Goal: Task Accomplishment & Management: Complete application form

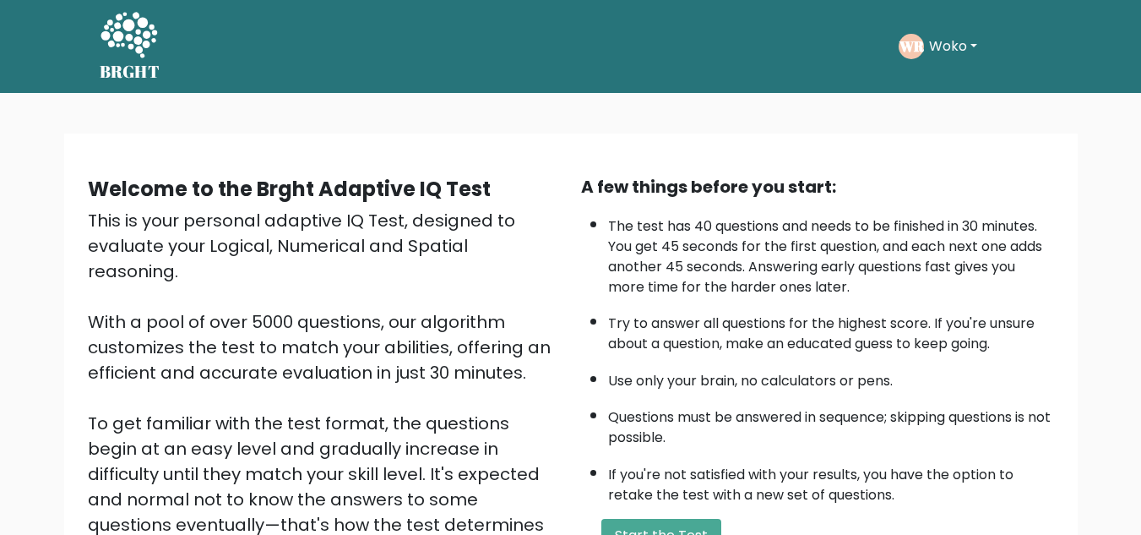
scroll to position [55, 0]
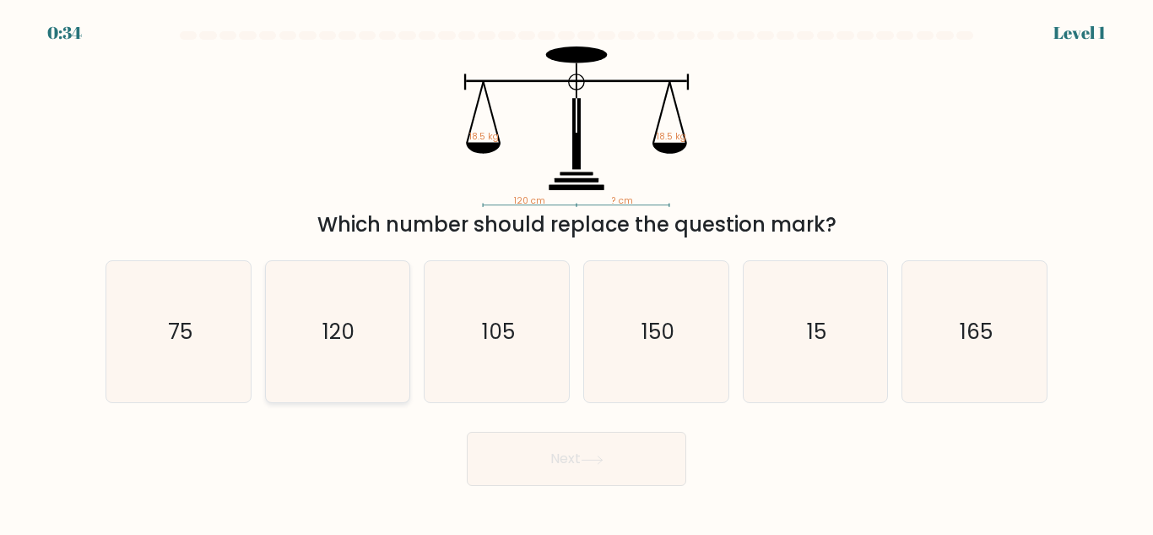
click at [332, 345] on text "120" at bounding box center [339, 332] width 32 height 30
click at [577, 272] on input "b. 120" at bounding box center [577, 270] width 1 height 4
radio input "true"
click at [593, 455] on icon at bounding box center [592, 459] width 23 height 9
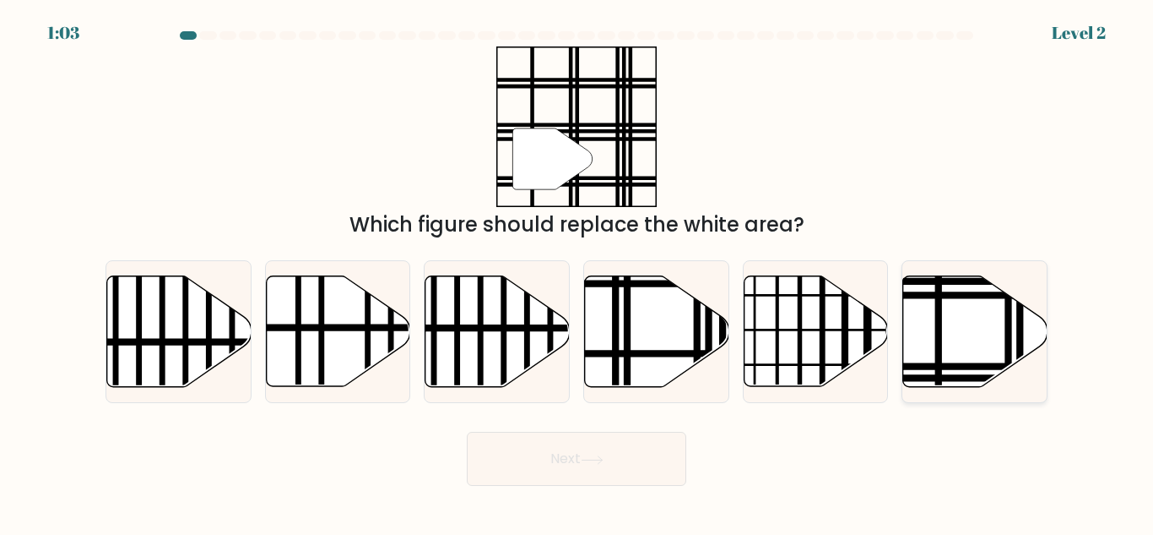
click at [947, 361] on icon at bounding box center [976, 331] width 144 height 111
click at [578, 272] on input "f." at bounding box center [577, 270] width 1 height 4
radio input "true"
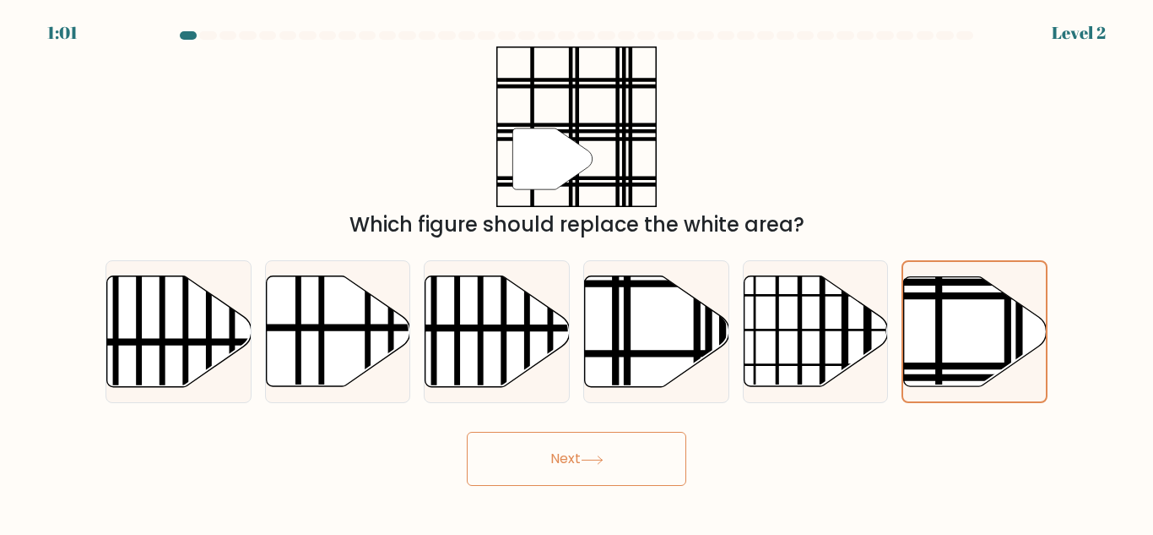
click at [600, 453] on button "Next" at bounding box center [577, 458] width 220 height 54
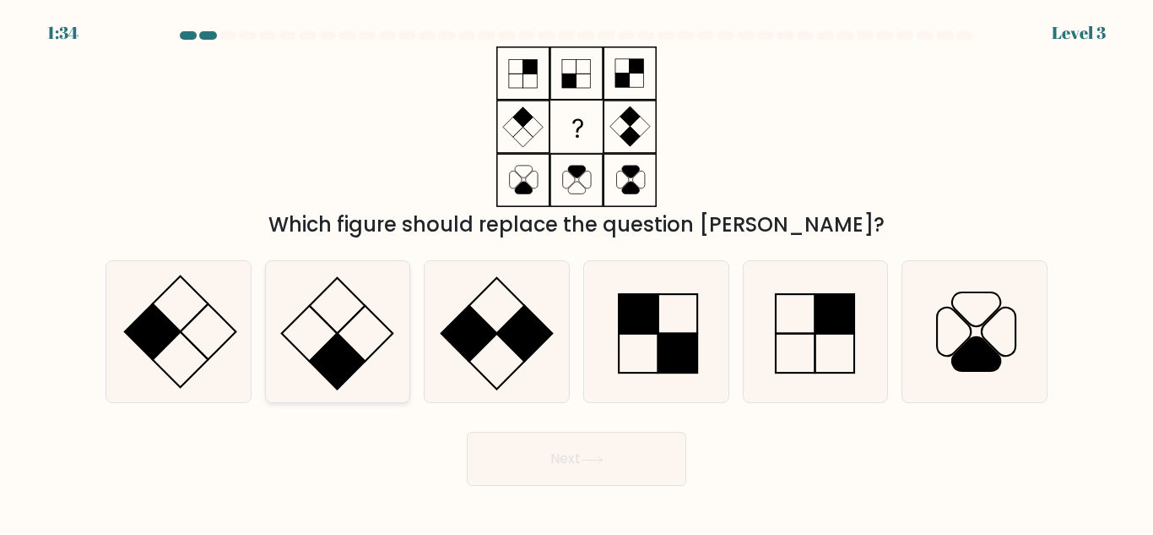
click at [343, 345] on rect at bounding box center [338, 362] width 56 height 56
click at [577, 272] on input "b." at bounding box center [577, 270] width 1 height 4
radio input "true"
click at [559, 443] on button "Next" at bounding box center [577, 458] width 220 height 54
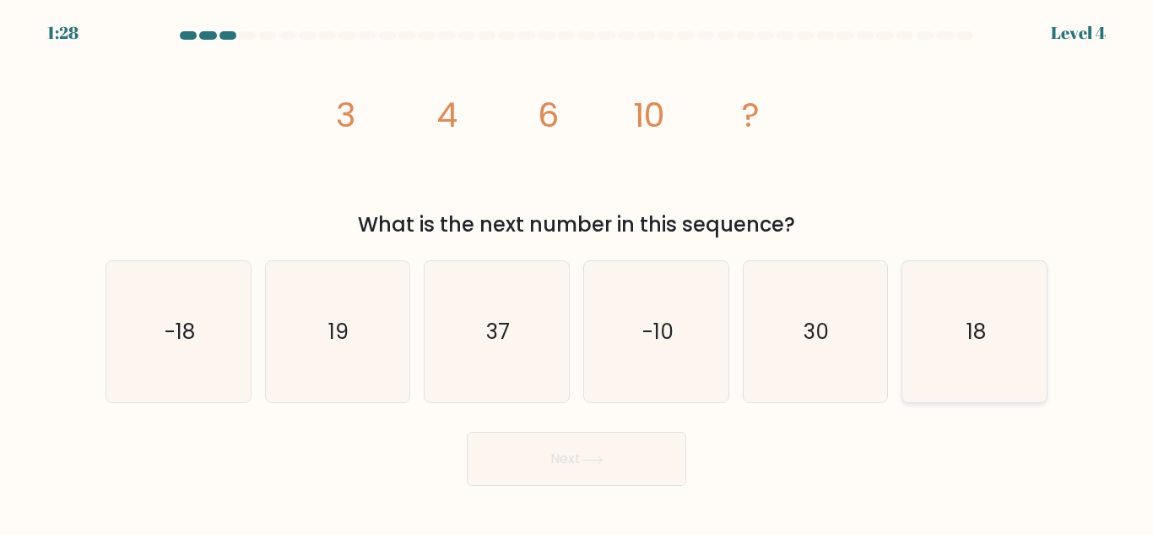
click at [947, 342] on icon "18" at bounding box center [974, 331] width 141 height 141
click at [578, 272] on input "f. 18" at bounding box center [577, 270] width 1 height 4
radio input "true"
click at [601, 442] on button "Next" at bounding box center [577, 458] width 220 height 54
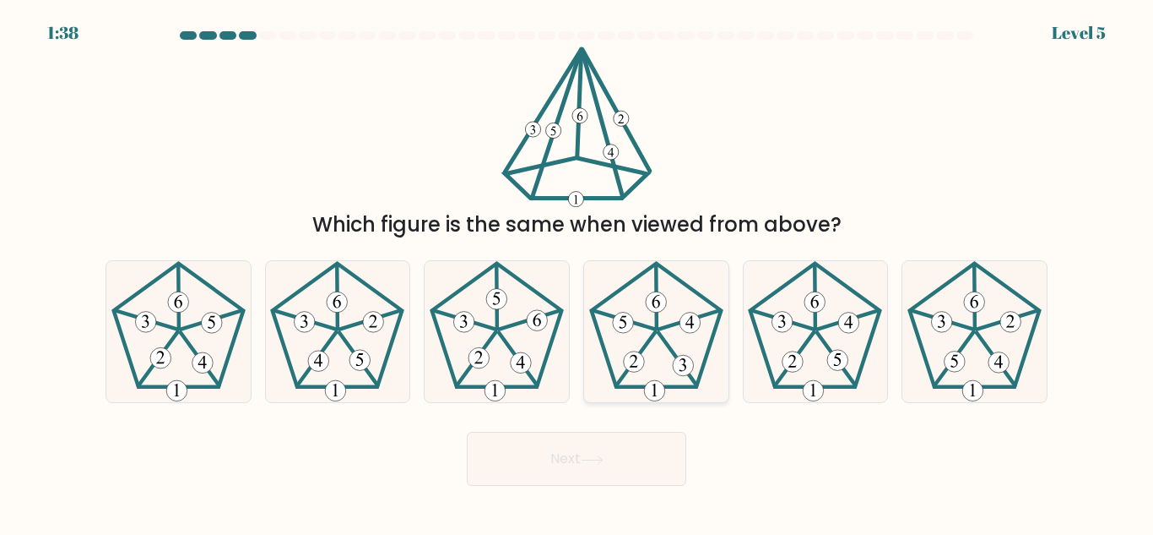
click at [627, 345] on icon at bounding box center [656, 331] width 141 height 141
click at [578, 272] on input "d." at bounding box center [577, 270] width 1 height 4
radio input "true"
click at [575, 451] on button "Next" at bounding box center [577, 458] width 220 height 54
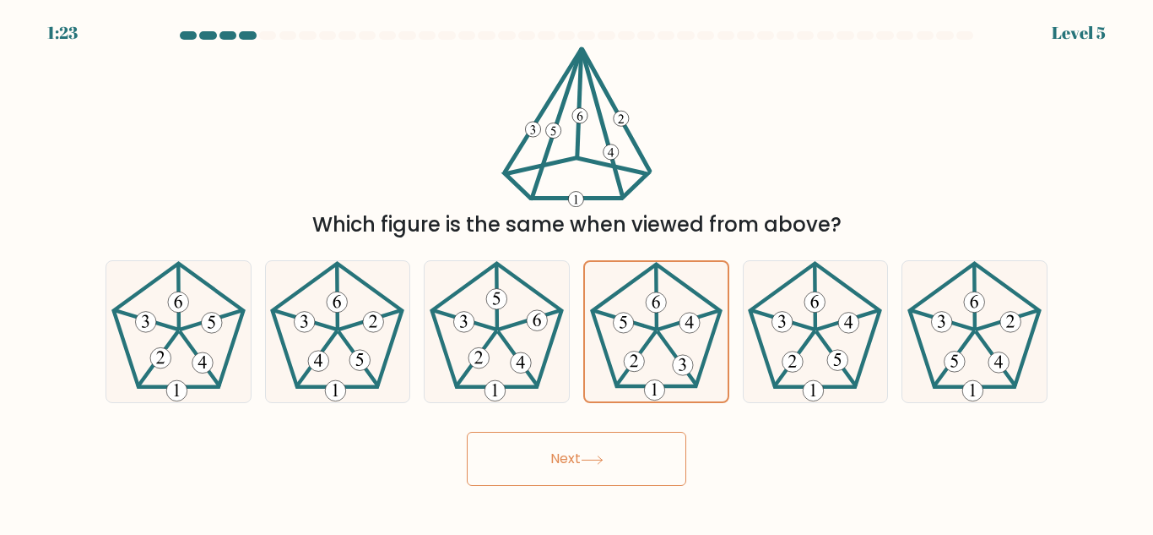
click at [575, 451] on button "Next" at bounding box center [577, 458] width 220 height 54
click at [561, 450] on button "Next" at bounding box center [577, 458] width 220 height 54
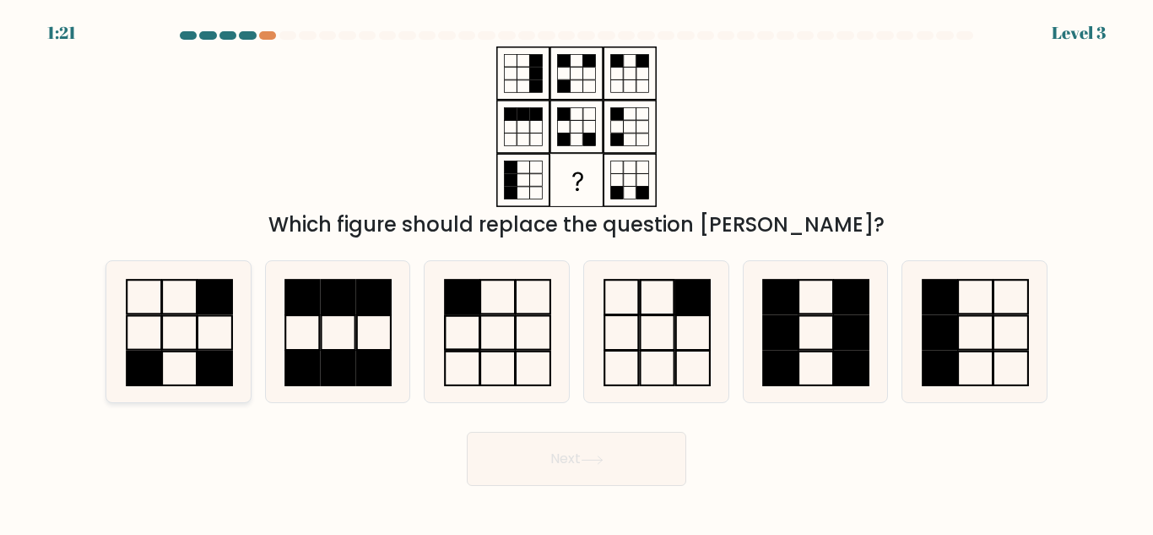
click at [207, 345] on icon at bounding box center [178, 331] width 141 height 141
click at [577, 272] on input "a." at bounding box center [577, 270] width 1 height 4
radio input "true"
click at [558, 451] on button "Next" at bounding box center [577, 458] width 220 height 54
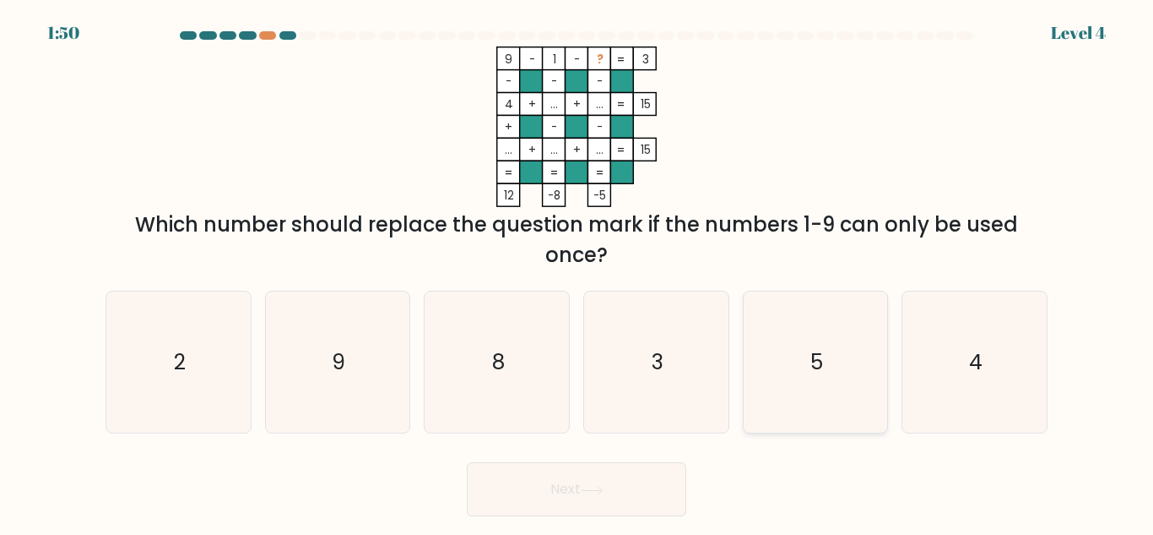
click at [796, 366] on icon "5" at bounding box center [815, 361] width 141 height 141
click at [578, 272] on input "e. 5" at bounding box center [577, 270] width 1 height 4
radio input "true"
click at [599, 486] on icon at bounding box center [592, 490] width 23 height 9
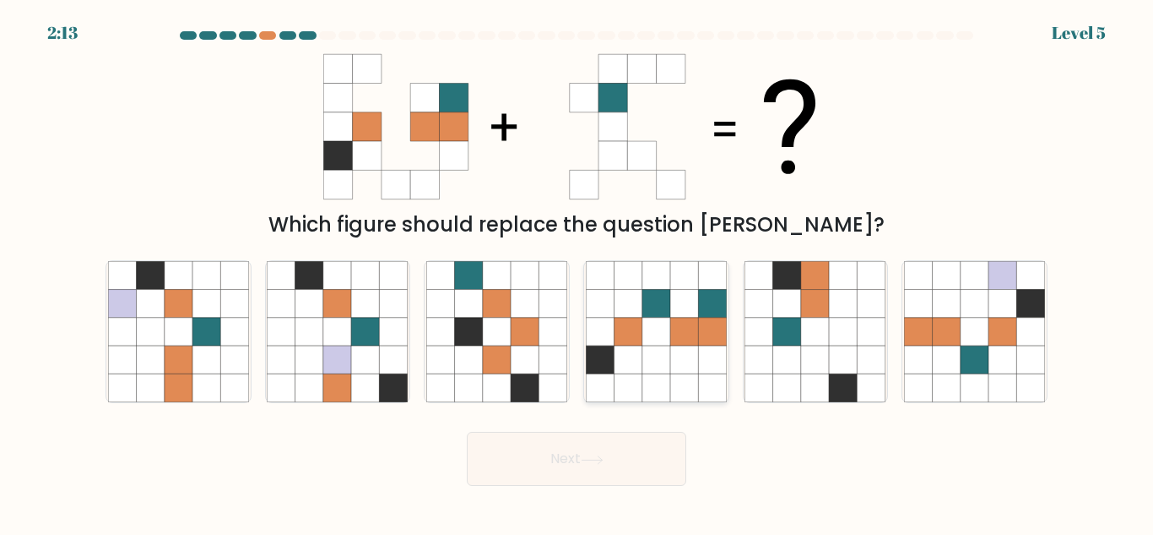
click at [614, 365] on icon at bounding box center [600, 359] width 28 height 28
click at [578, 272] on input "d." at bounding box center [577, 270] width 1 height 4
radio input "true"
click at [588, 459] on icon at bounding box center [592, 459] width 20 height 8
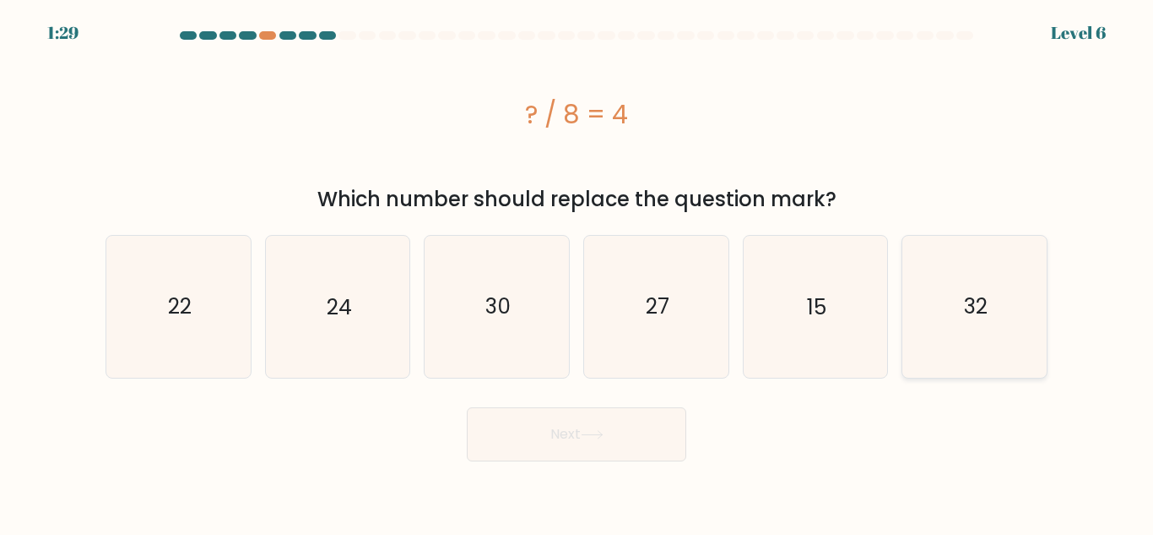
click at [980, 317] on text "32" at bounding box center [976, 306] width 24 height 30
click at [578, 272] on input "f. 32" at bounding box center [577, 270] width 1 height 4
radio input "true"
click at [610, 431] on button "Next" at bounding box center [577, 434] width 220 height 54
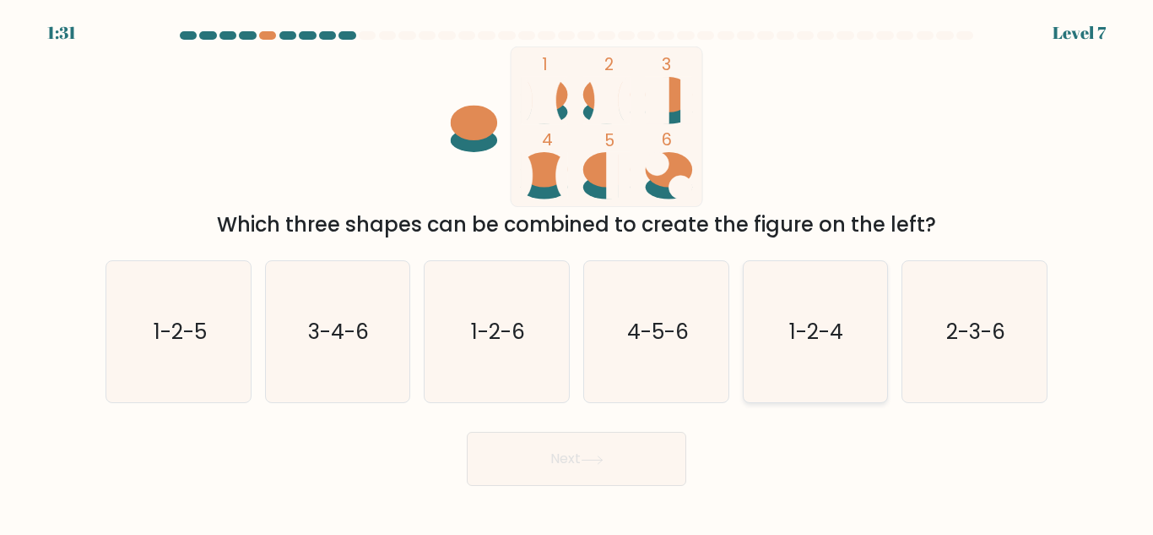
click at [800, 324] on text "1-2-4" at bounding box center [817, 332] width 54 height 30
click at [578, 272] on input "e. 1-2-4" at bounding box center [577, 270] width 1 height 4
radio input "true"
click at [609, 455] on button "Next" at bounding box center [577, 458] width 220 height 54
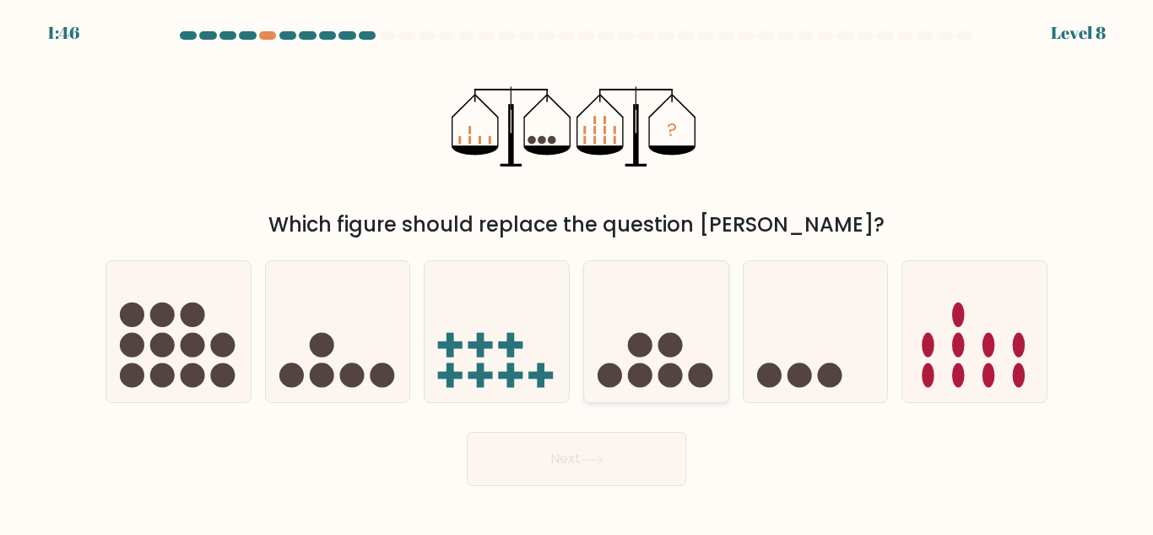
click at [682, 317] on icon at bounding box center [656, 331] width 144 height 119
click at [578, 272] on input "d." at bounding box center [577, 270] width 1 height 4
radio input "true"
click at [599, 455] on icon at bounding box center [592, 459] width 23 height 9
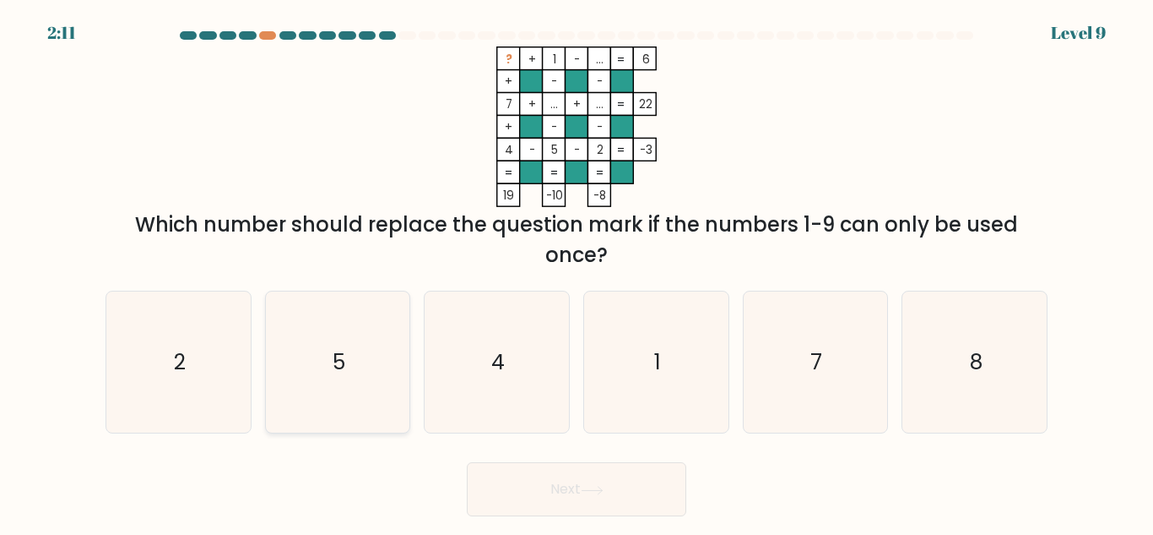
click at [335, 396] on icon "5" at bounding box center [337, 361] width 141 height 141
click at [577, 272] on input "b. 5" at bounding box center [577, 270] width 1 height 4
radio input "true"
click at [553, 486] on button "Next" at bounding box center [577, 489] width 220 height 54
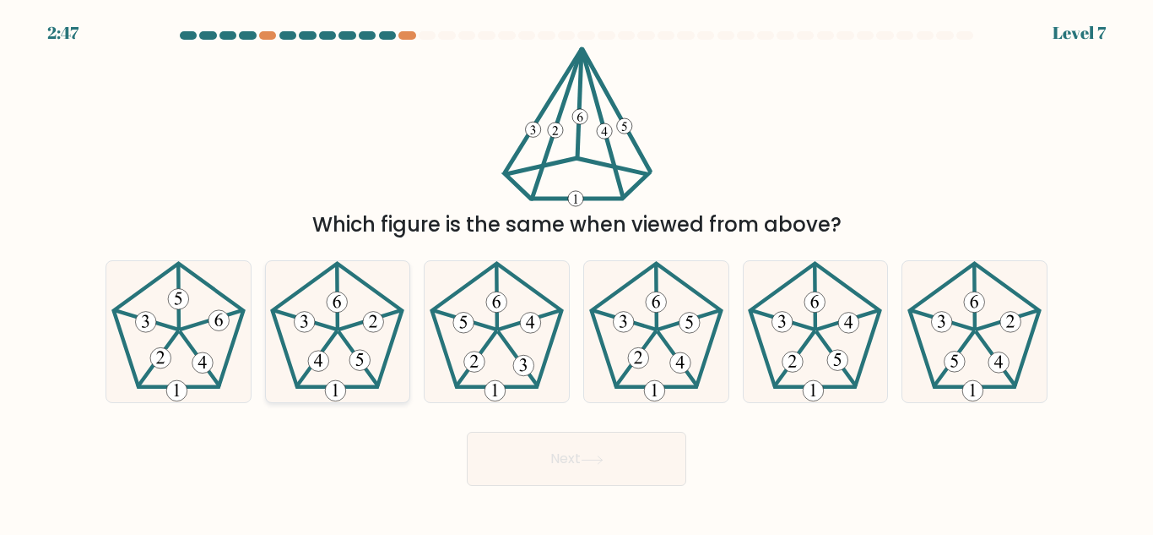
click at [324, 363] on 275 at bounding box center [318, 360] width 21 height 21
click at [577, 272] on input "b." at bounding box center [577, 270] width 1 height 4
radio input "true"
click at [557, 450] on button "Next" at bounding box center [577, 458] width 220 height 54
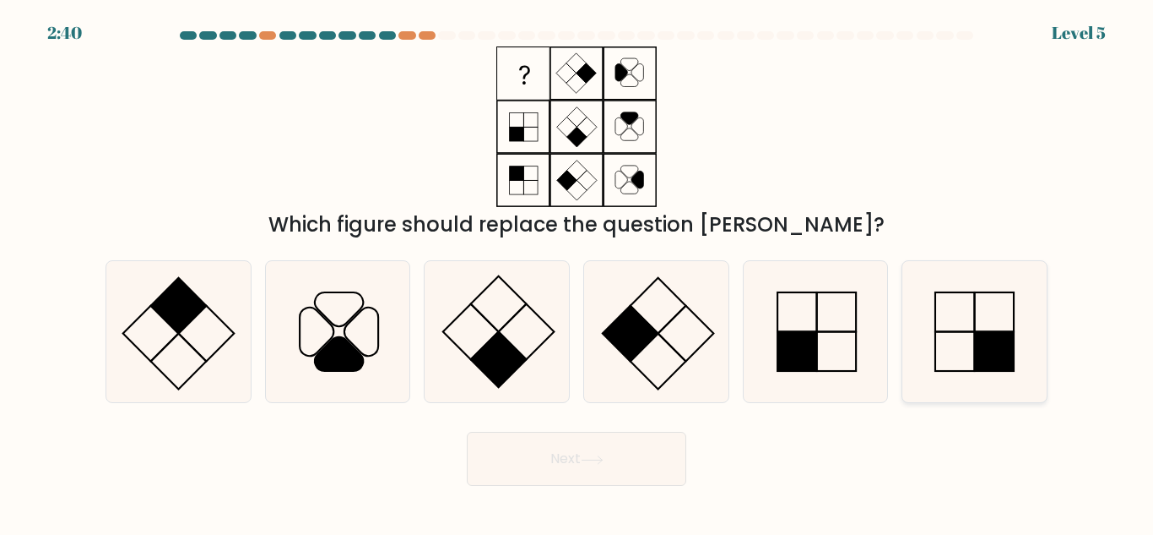
click at [981, 314] on icon at bounding box center [974, 331] width 141 height 141
click at [578, 272] on input "f." at bounding box center [577, 270] width 1 height 4
radio input "true"
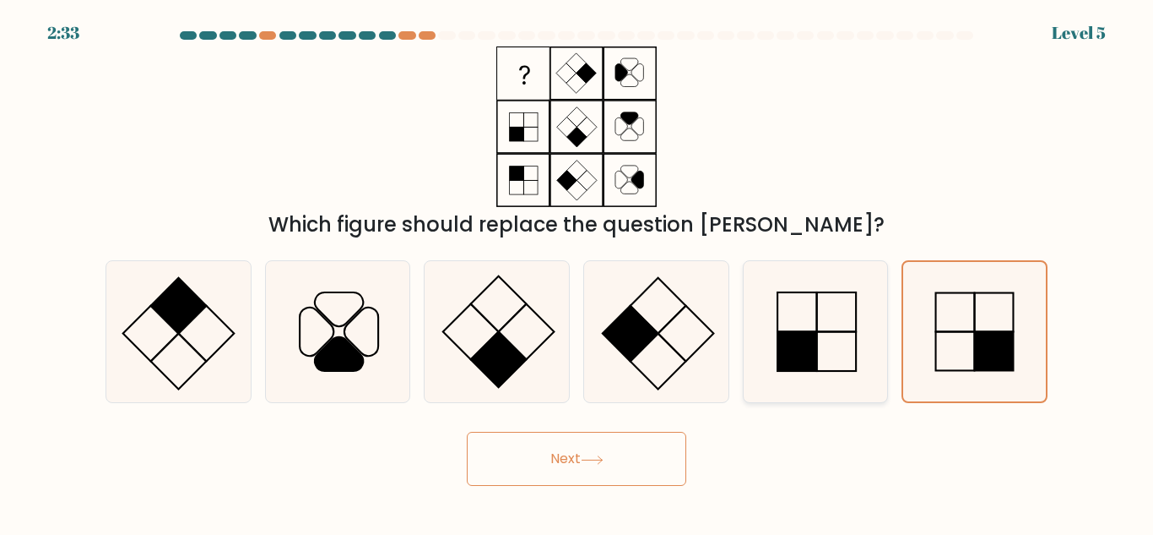
click at [822, 322] on icon at bounding box center [815, 331] width 141 height 141
click at [578, 272] on input "e." at bounding box center [577, 270] width 1 height 4
radio input "true"
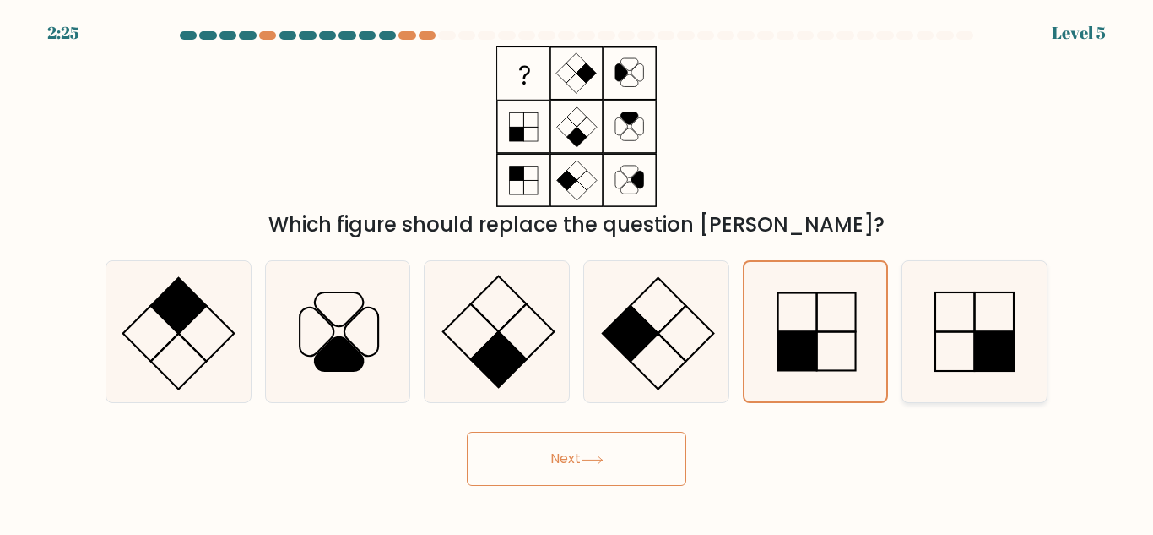
click at [986, 312] on icon at bounding box center [974, 331] width 141 height 141
click at [578, 272] on input "f." at bounding box center [577, 270] width 1 height 4
radio input "true"
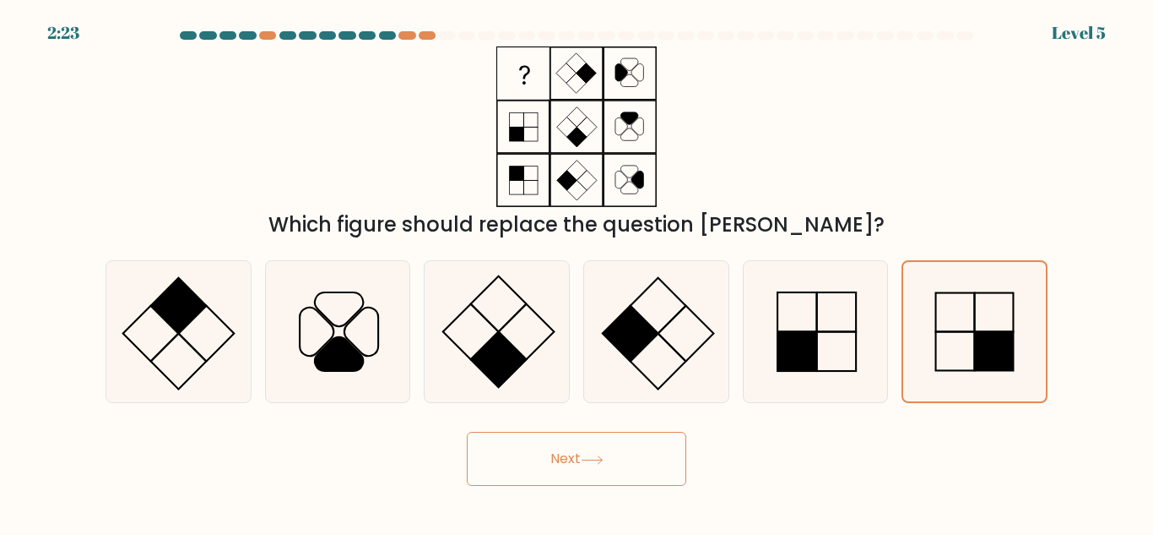
click at [622, 450] on button "Next" at bounding box center [577, 458] width 220 height 54
click at [591, 448] on button "Next" at bounding box center [577, 458] width 220 height 54
click at [583, 450] on button "Next" at bounding box center [577, 458] width 220 height 54
click at [628, 475] on button "Next" at bounding box center [577, 458] width 220 height 54
click at [627, 470] on button "Next" at bounding box center [577, 458] width 220 height 54
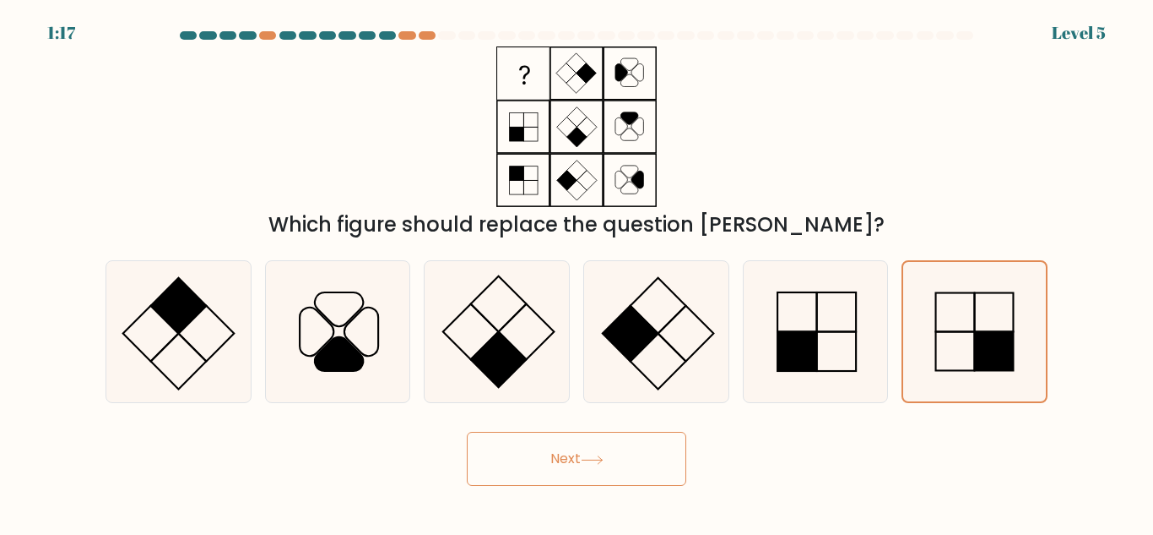
click at [627, 470] on button "Next" at bounding box center [577, 458] width 220 height 54
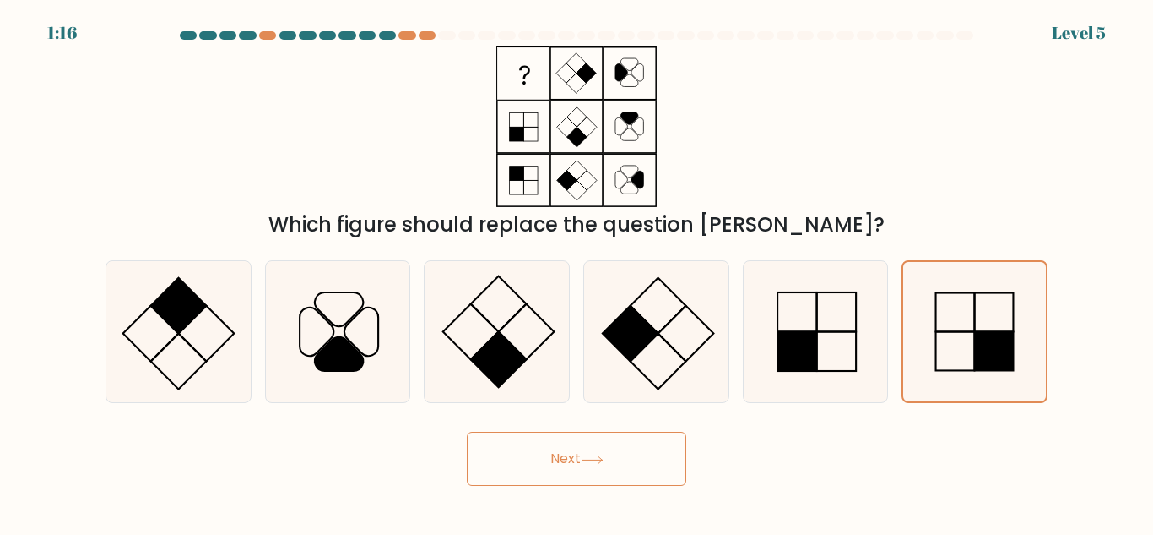
click at [593, 448] on button "Next" at bounding box center [577, 458] width 220 height 54
click at [842, 368] on icon at bounding box center [815, 331] width 141 height 141
click at [578, 272] on input "e." at bounding box center [577, 270] width 1 height 4
radio input "true"
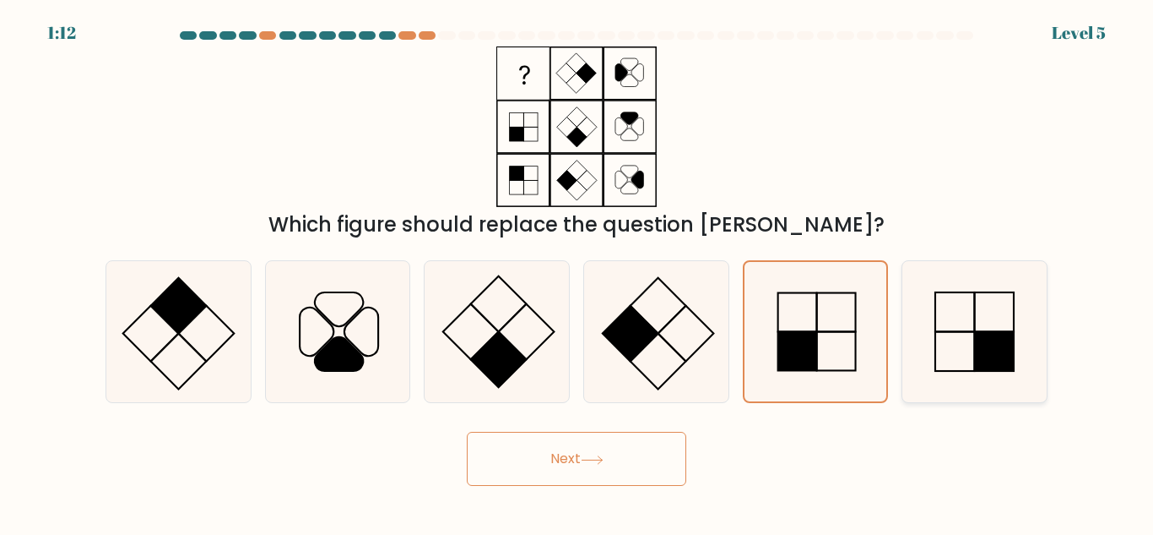
click at [1025, 313] on icon at bounding box center [974, 331] width 141 height 141
click at [578, 272] on input "f." at bounding box center [577, 270] width 1 height 4
radio input "true"
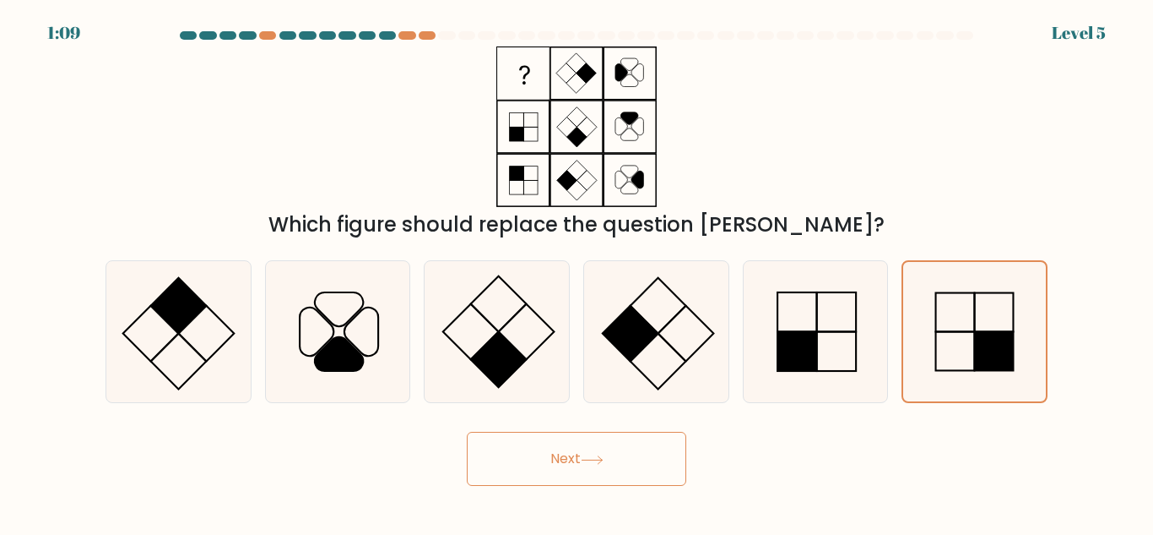
click at [654, 440] on button "Next" at bounding box center [577, 458] width 220 height 54
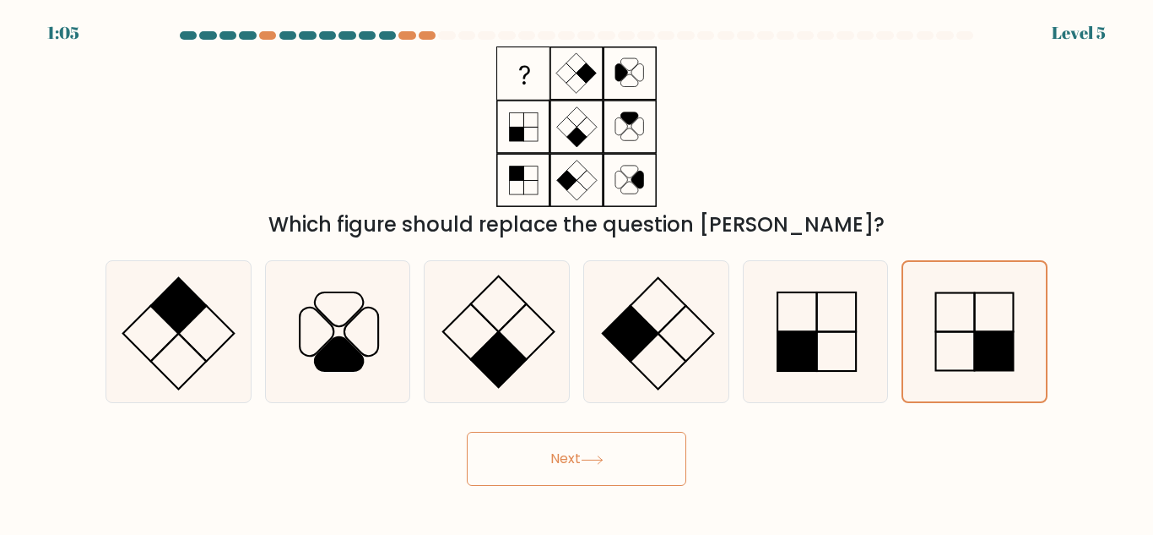
drag, startPoint x: 654, startPoint y: 440, endPoint x: 580, endPoint y: 454, distance: 75.7
click at [580, 454] on button "Next" at bounding box center [577, 458] width 220 height 54
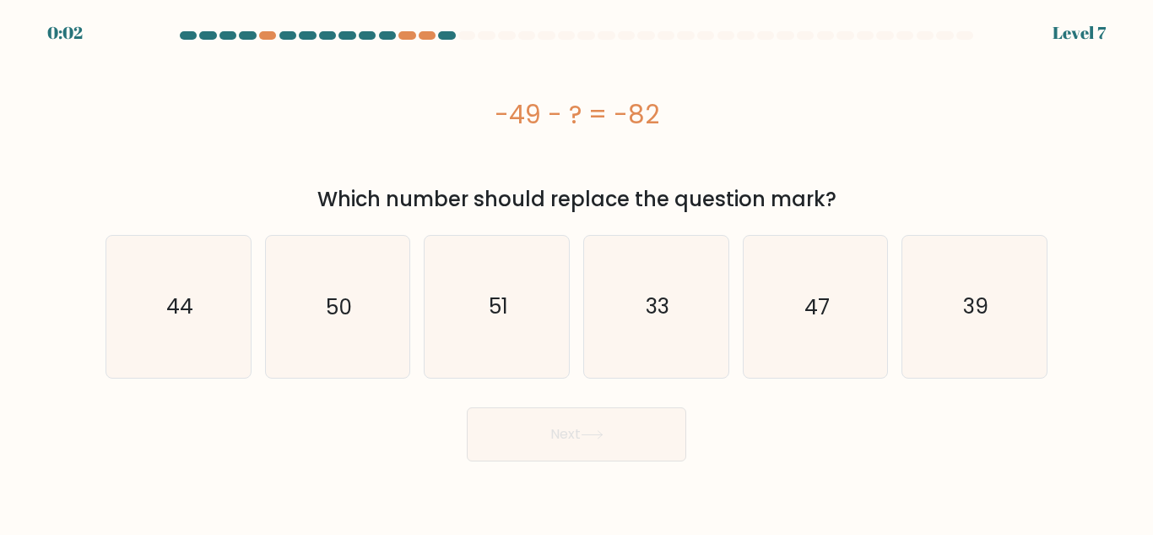
click at [589, 466] on body "0:02 Level 7 a." at bounding box center [576, 267] width 1153 height 535
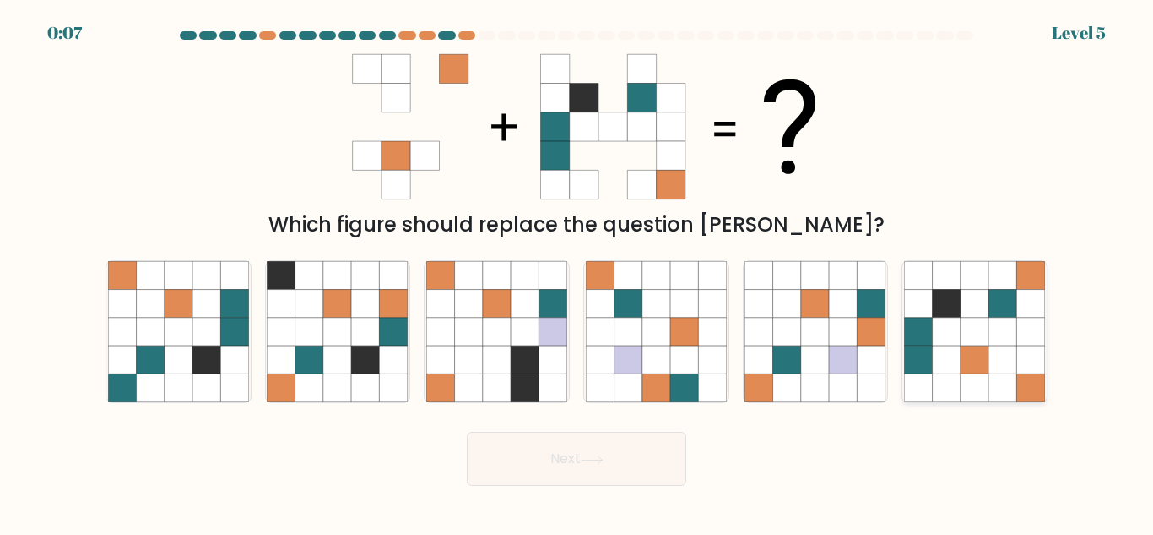
click at [947, 342] on icon at bounding box center [947, 331] width 28 height 28
click at [578, 272] on input "f." at bounding box center [577, 270] width 1 height 4
radio input "true"
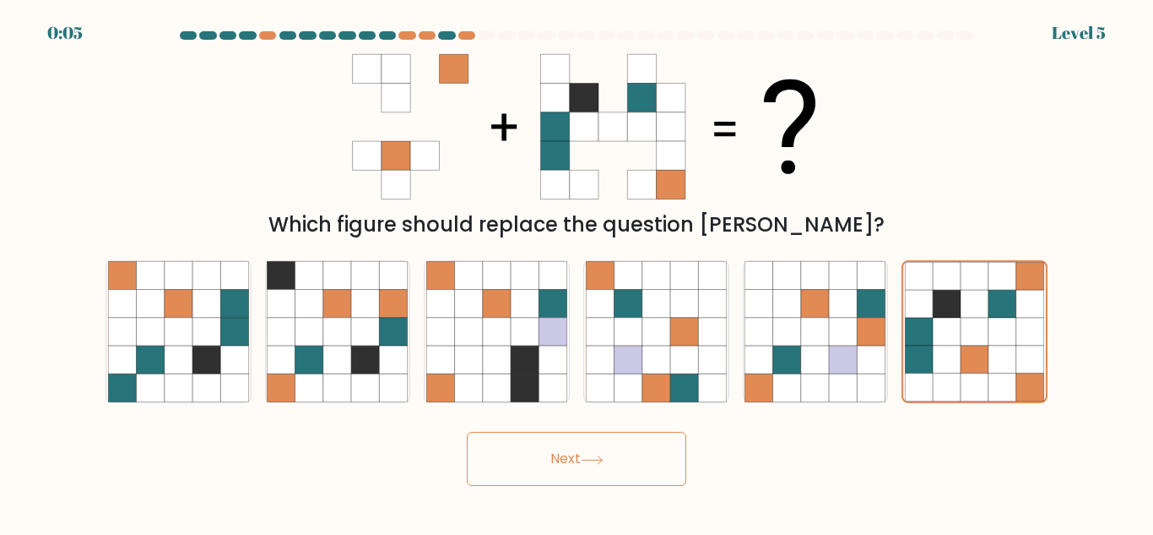
click at [630, 440] on button "Next" at bounding box center [577, 458] width 220 height 54
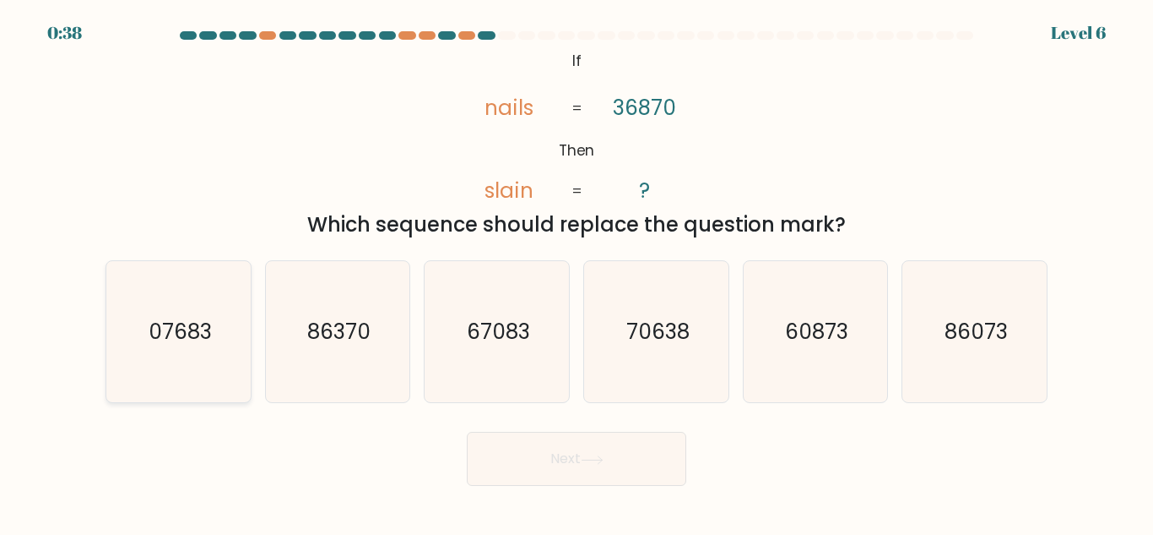
click at [159, 347] on icon "07683" at bounding box center [178, 331] width 141 height 141
click at [577, 272] on input "a. 07683" at bounding box center [577, 270] width 1 height 4
radio input "true"
click at [556, 456] on button "Next" at bounding box center [577, 458] width 220 height 54
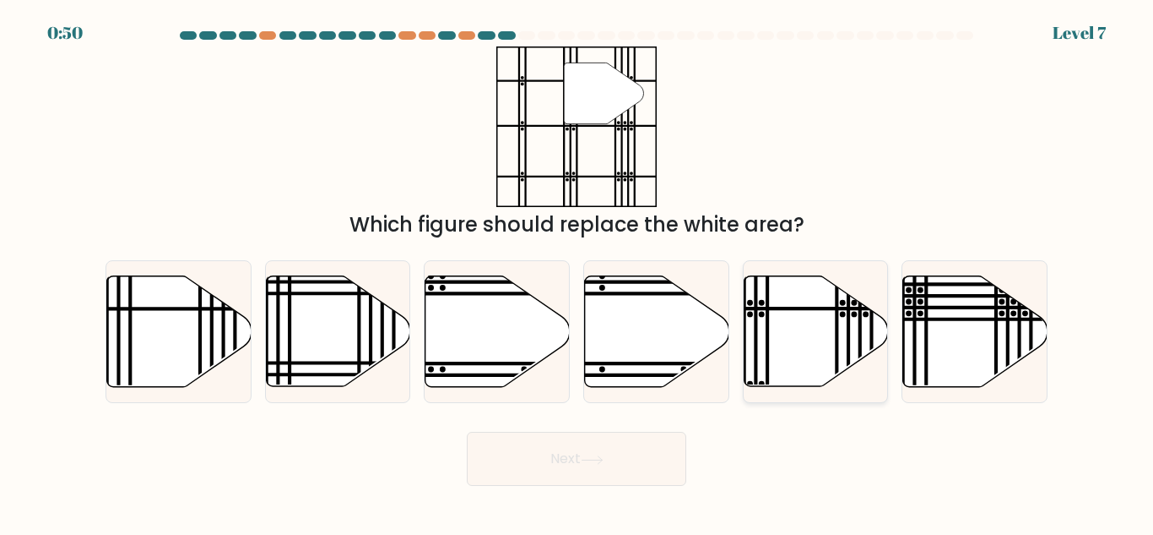
click at [852, 323] on icon at bounding box center [816, 331] width 144 height 111
click at [578, 272] on input "e." at bounding box center [577, 270] width 1 height 4
radio input "true"
click at [615, 451] on button "Next" at bounding box center [577, 458] width 220 height 54
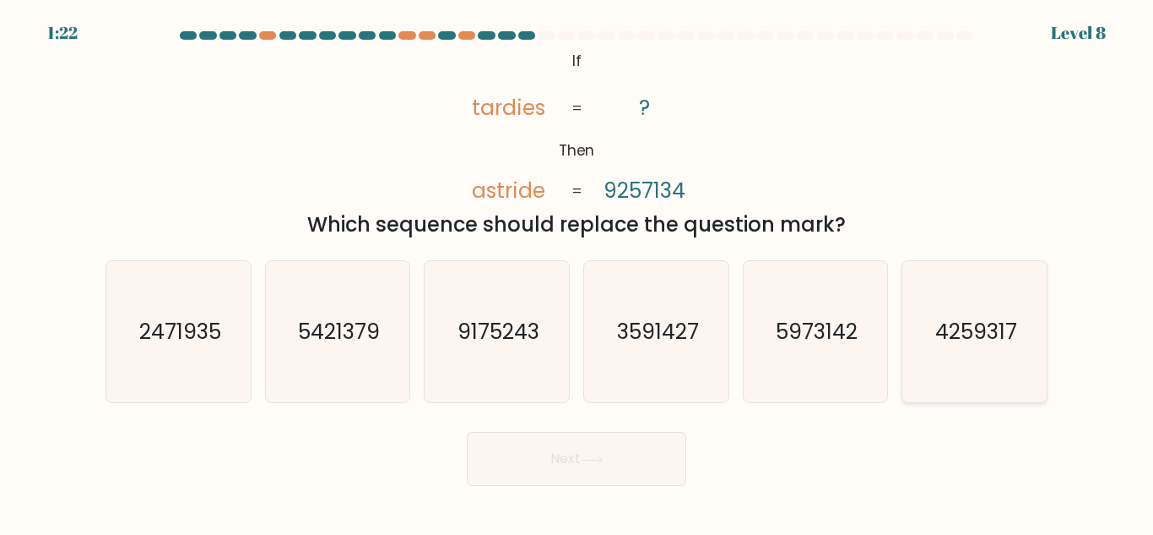
click at [981, 345] on text "4259317" at bounding box center [977, 332] width 82 height 30
click at [578, 272] on input "f. 4259317" at bounding box center [577, 270] width 1 height 4
radio input "true"
click at [619, 447] on button "Next" at bounding box center [577, 458] width 220 height 54
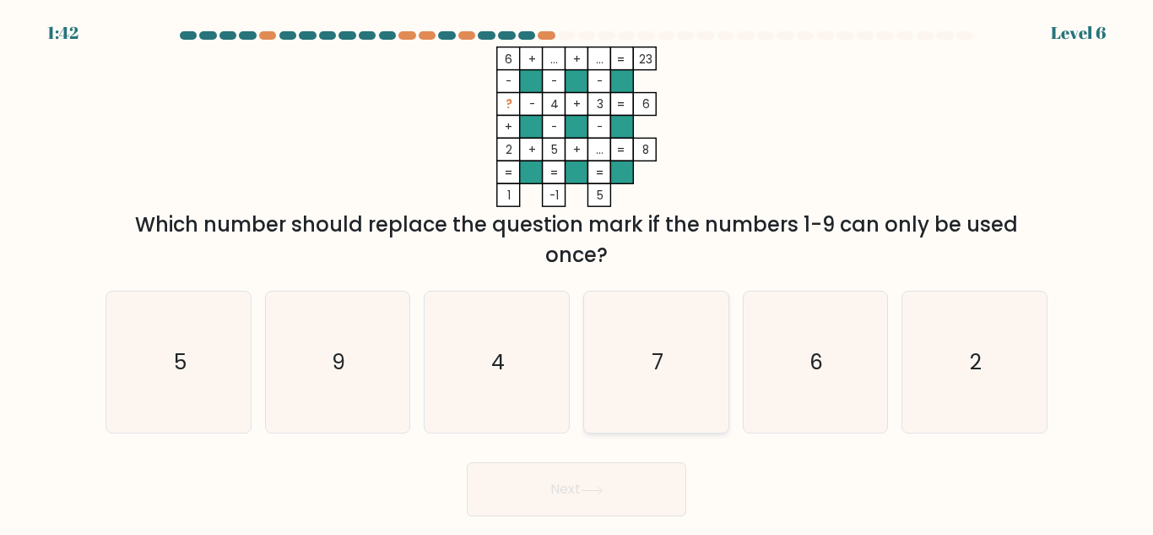
click at [641, 397] on icon "7" at bounding box center [656, 361] width 141 height 141
click at [578, 272] on input "d. 7" at bounding box center [577, 270] width 1 height 4
radio input "true"
click at [616, 493] on button "Next" at bounding box center [577, 489] width 220 height 54
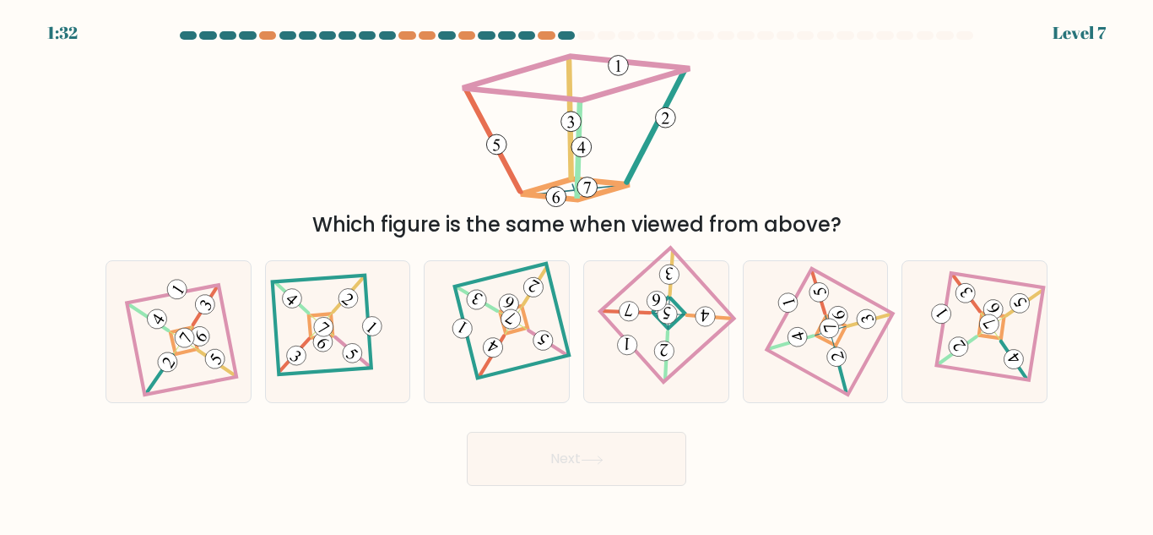
click at [561, 481] on button "Next" at bounding box center [577, 458] width 220 height 54
click at [212, 356] on icon at bounding box center [216, 358] width 12 height 14
click at [577, 272] on input "a." at bounding box center [577, 270] width 1 height 4
radio input "true"
click at [569, 449] on button "Next" at bounding box center [577, 458] width 220 height 54
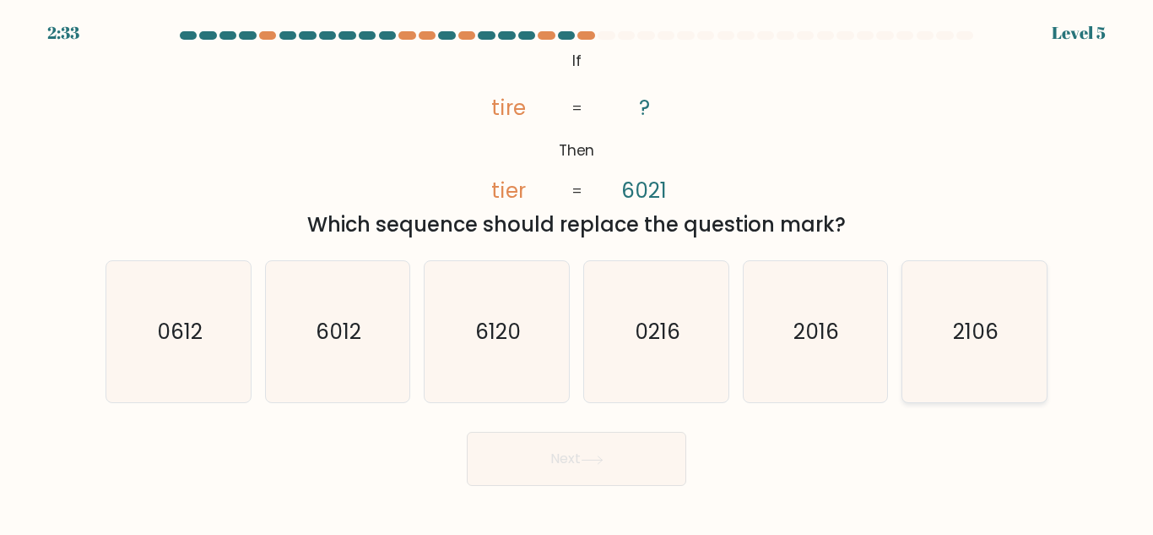
click at [942, 330] on icon "2106" at bounding box center [974, 331] width 141 height 141
click at [578, 272] on input "f. 2106" at bounding box center [577, 270] width 1 height 4
radio input "true"
click at [604, 455] on icon at bounding box center [592, 459] width 23 height 9
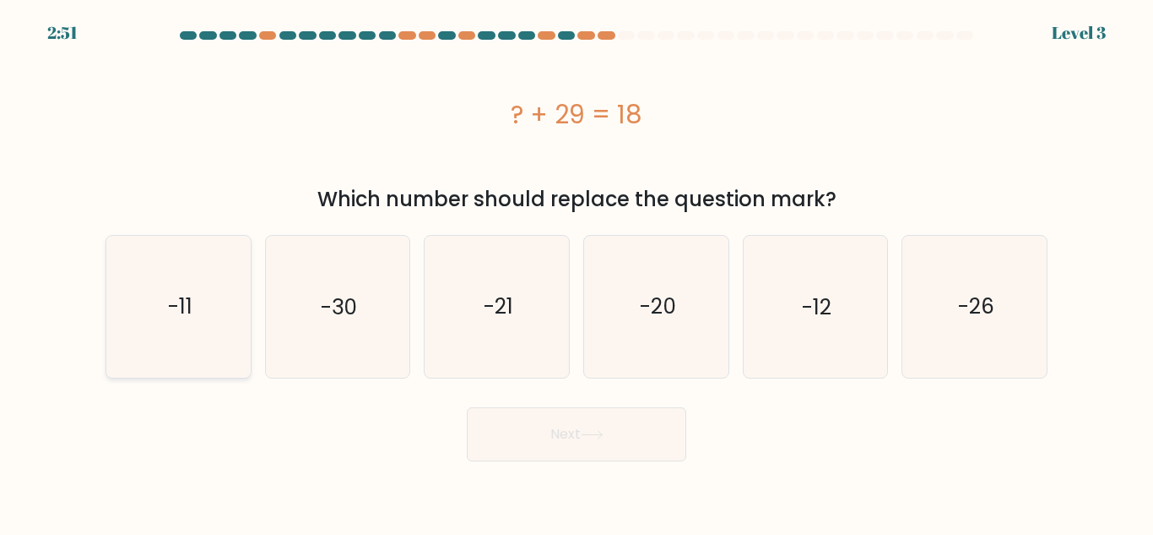
click at [204, 319] on icon "-11" at bounding box center [178, 306] width 141 height 141
click at [577, 272] on input "a. -11" at bounding box center [577, 270] width 1 height 4
radio input "true"
click at [545, 428] on button "Next" at bounding box center [577, 434] width 220 height 54
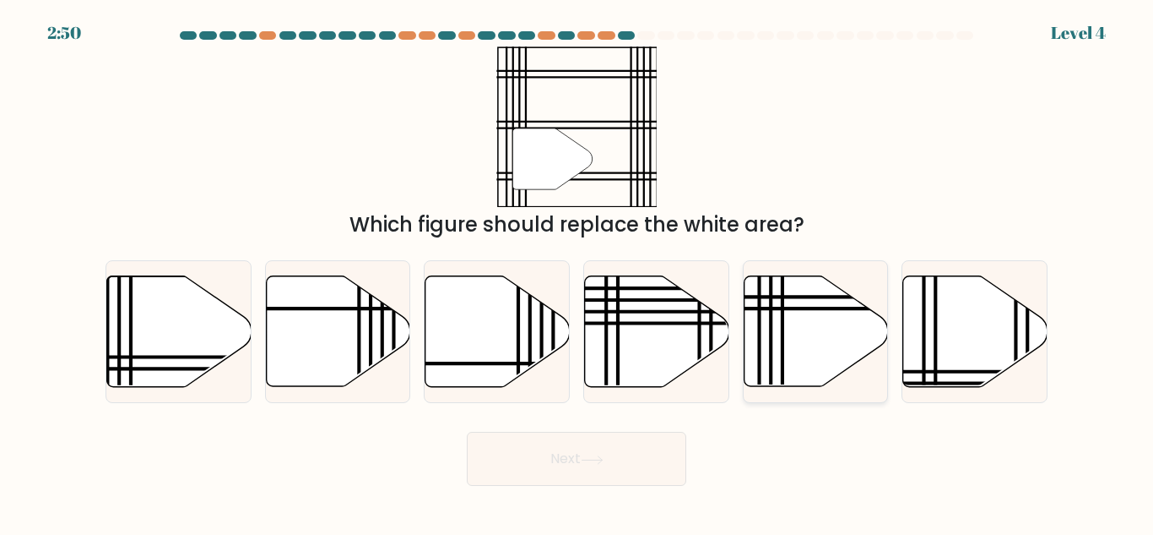
click at [796, 339] on icon at bounding box center [816, 331] width 144 height 111
click at [578, 272] on input "e." at bounding box center [577, 270] width 1 height 4
radio input "true"
click at [558, 480] on button "Next" at bounding box center [577, 458] width 220 height 54
click at [561, 416] on form at bounding box center [576, 258] width 1153 height 454
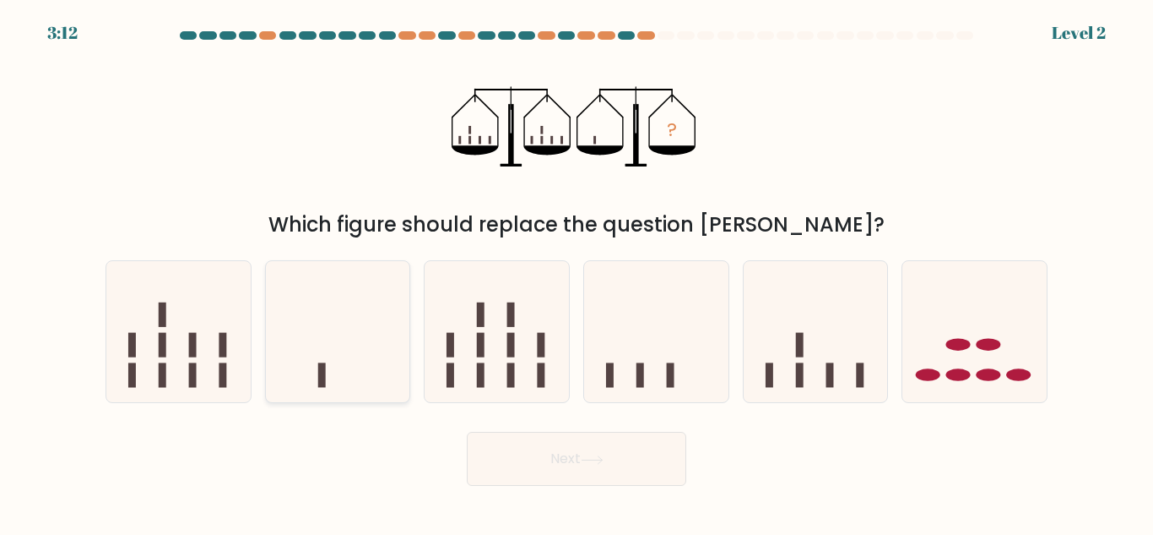
click at [311, 366] on icon at bounding box center [338, 331] width 144 height 119
click at [577, 272] on input "b." at bounding box center [577, 270] width 1 height 4
radio input "true"
click at [549, 449] on button "Next" at bounding box center [577, 458] width 220 height 54
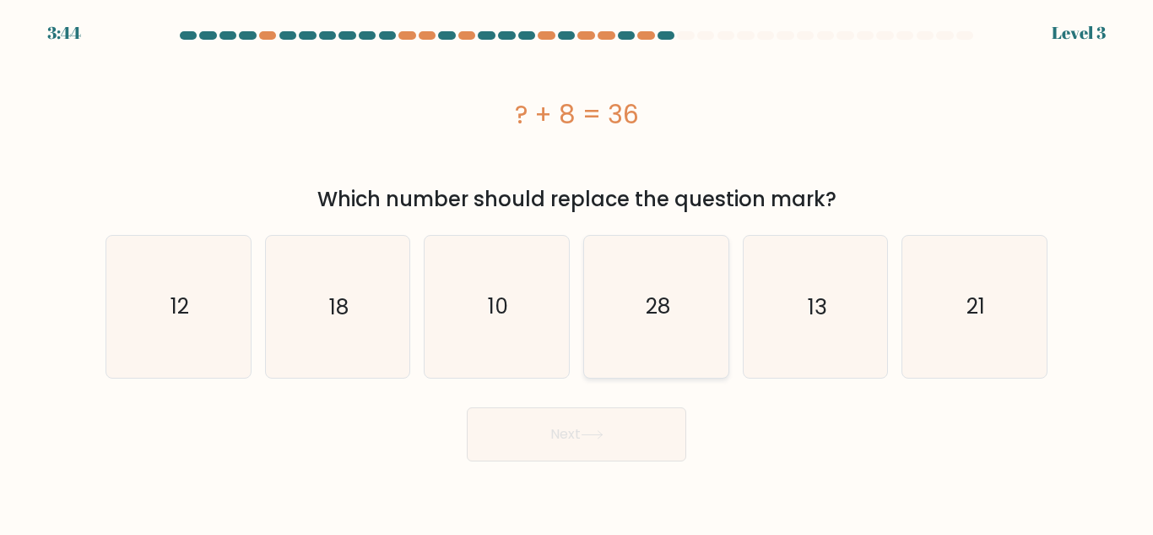
click at [654, 324] on icon "28" at bounding box center [656, 306] width 141 height 141
click at [578, 272] on input "d. 28" at bounding box center [577, 270] width 1 height 4
radio input "true"
click at [585, 415] on button "Next" at bounding box center [577, 434] width 220 height 54
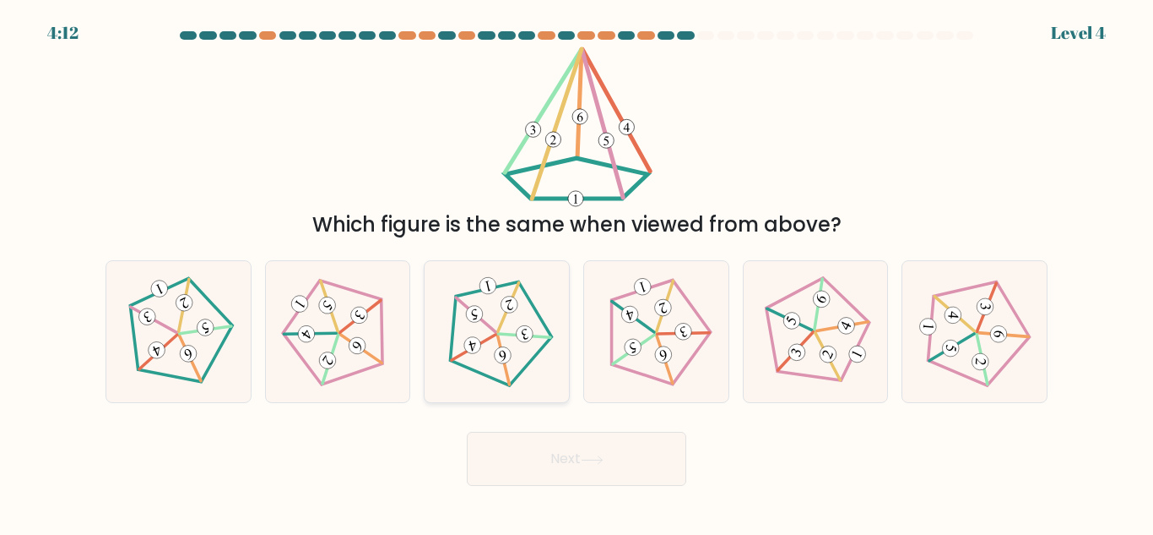
click at [513, 354] on icon at bounding box center [497, 331] width 113 height 113
click at [577, 272] on input "c." at bounding box center [577, 270] width 1 height 4
radio input "true"
click at [567, 458] on button "Next" at bounding box center [577, 458] width 220 height 54
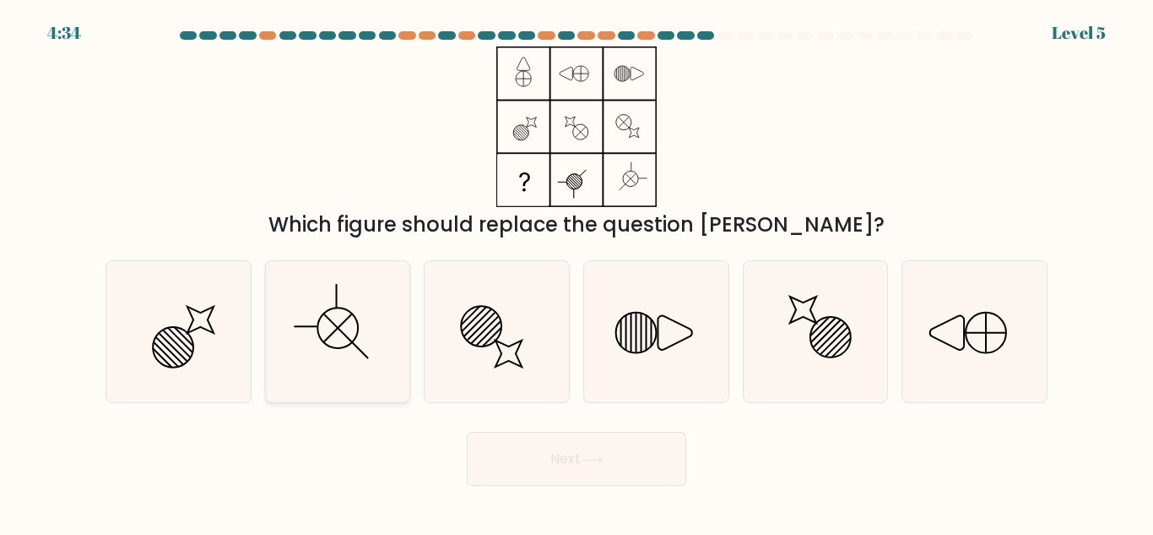
click at [344, 341] on icon at bounding box center [337, 331] width 141 height 141
click at [577, 272] on input "b." at bounding box center [577, 270] width 1 height 4
radio input "true"
click at [548, 468] on button "Next" at bounding box center [577, 458] width 220 height 54
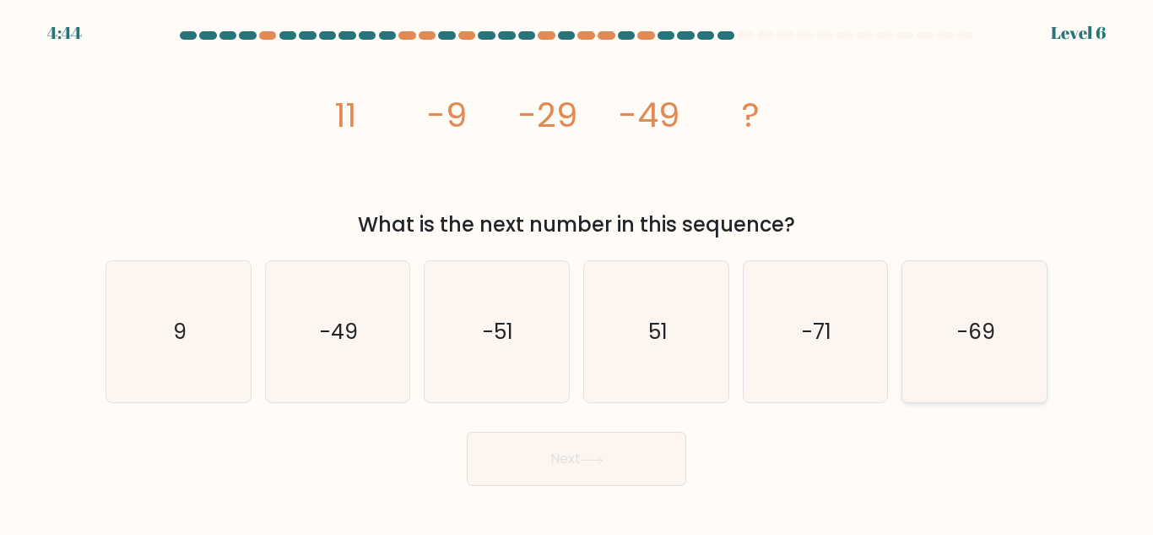
click at [950, 335] on icon "-69" at bounding box center [974, 331] width 141 height 141
click at [578, 272] on input "f. -69" at bounding box center [577, 270] width 1 height 4
radio input "true"
click at [581, 452] on button "Next" at bounding box center [577, 458] width 220 height 54
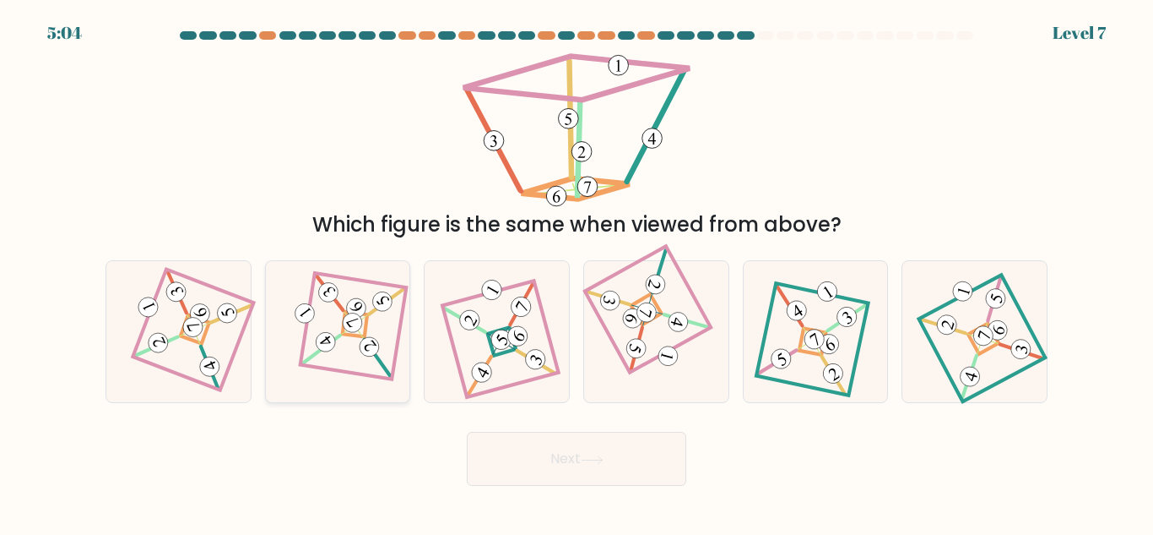
click at [334, 343] on 880 at bounding box center [325, 341] width 27 height 27
click at [577, 272] on input "b." at bounding box center [577, 270] width 1 height 4
radio input "true"
click at [571, 464] on button "Next" at bounding box center [577, 458] width 220 height 54
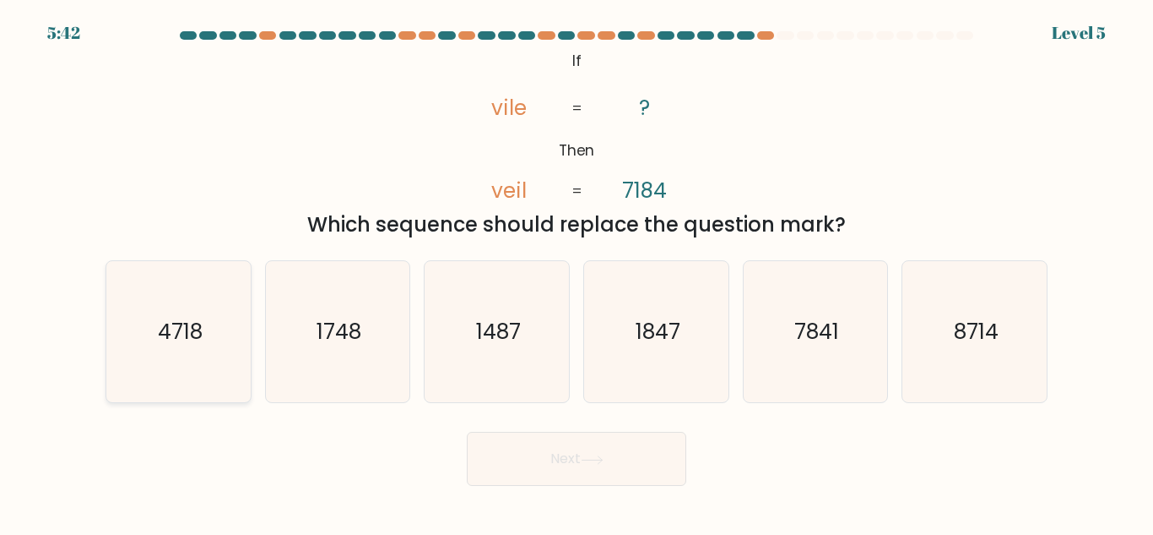
click at [161, 372] on icon "4718" at bounding box center [178, 331] width 141 height 141
click at [577, 272] on input "a. 4718" at bounding box center [577, 270] width 1 height 4
radio input "true"
click at [590, 451] on button "Next" at bounding box center [577, 458] width 220 height 54
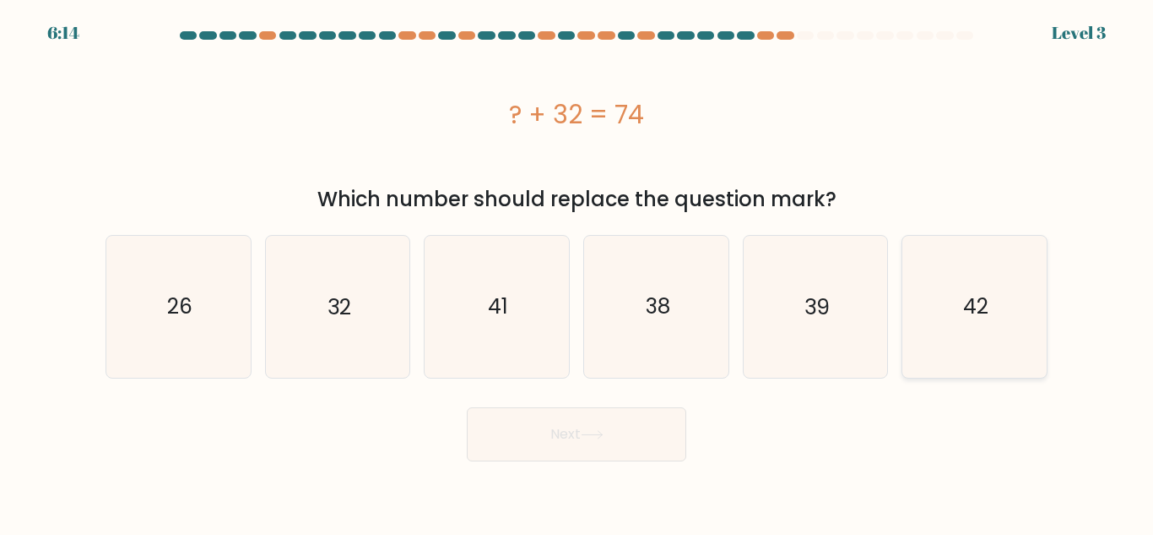
click at [920, 306] on icon "42" at bounding box center [974, 306] width 141 height 141
click at [578, 272] on input "f. 42" at bounding box center [577, 270] width 1 height 4
radio input "true"
click at [590, 439] on button "Next" at bounding box center [577, 434] width 220 height 54
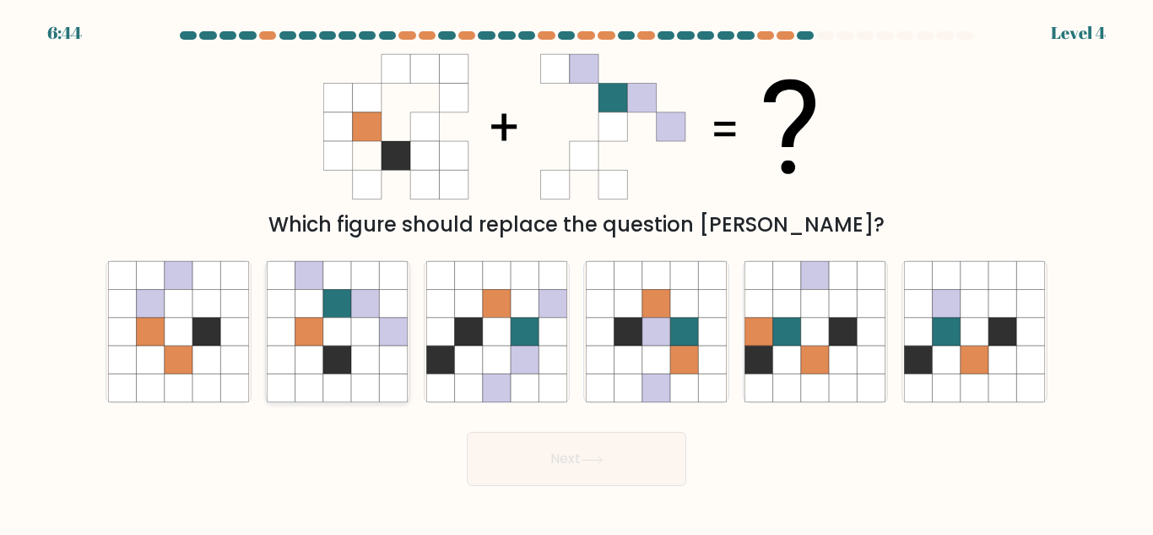
click at [365, 357] on icon at bounding box center [366, 359] width 28 height 28
click at [577, 272] on input "b." at bounding box center [577, 270] width 1 height 4
radio input "true"
click at [572, 459] on button "Next" at bounding box center [577, 458] width 220 height 54
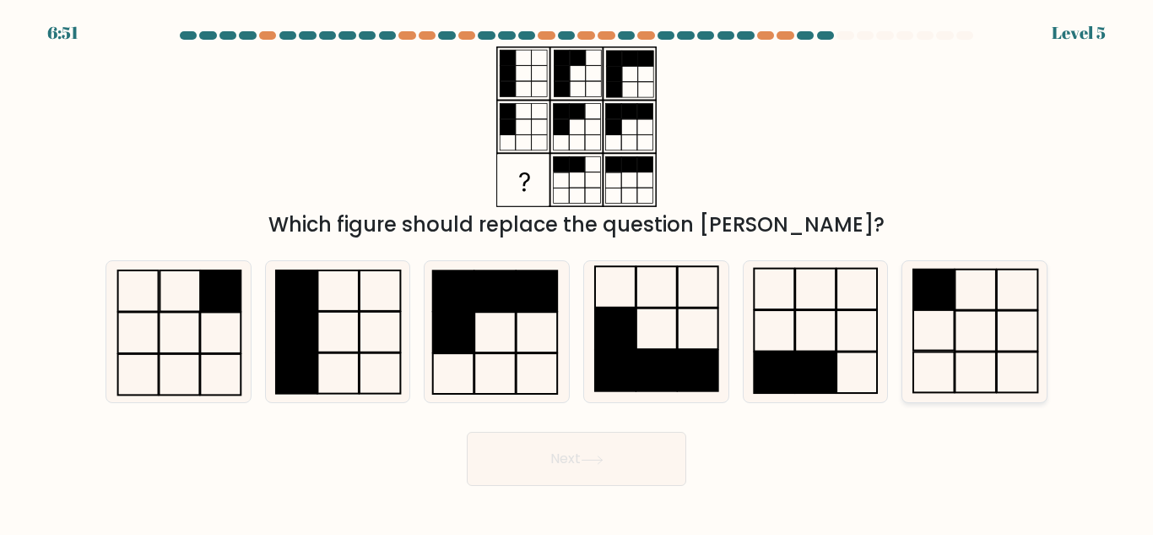
click at [947, 299] on rect at bounding box center [934, 289] width 41 height 41
click at [578, 272] on input "f." at bounding box center [577, 270] width 1 height 4
radio input "true"
click at [597, 458] on icon at bounding box center [592, 459] width 23 height 9
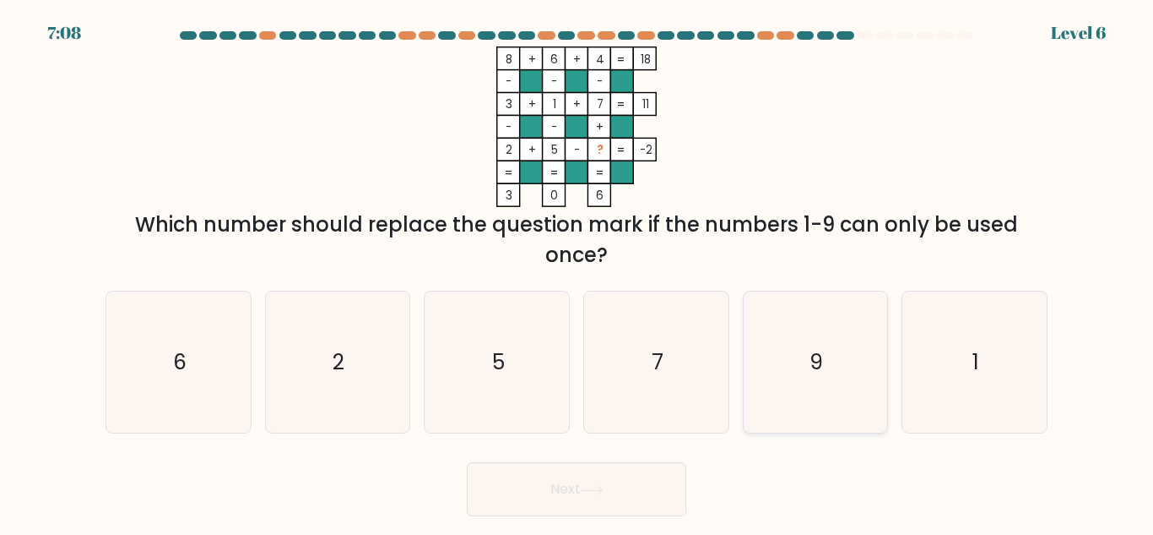
click at [773, 389] on icon "9" at bounding box center [815, 361] width 141 height 141
click at [578, 272] on input "e. 9" at bounding box center [577, 270] width 1 height 4
radio input "true"
click at [604, 488] on icon at bounding box center [592, 490] width 23 height 9
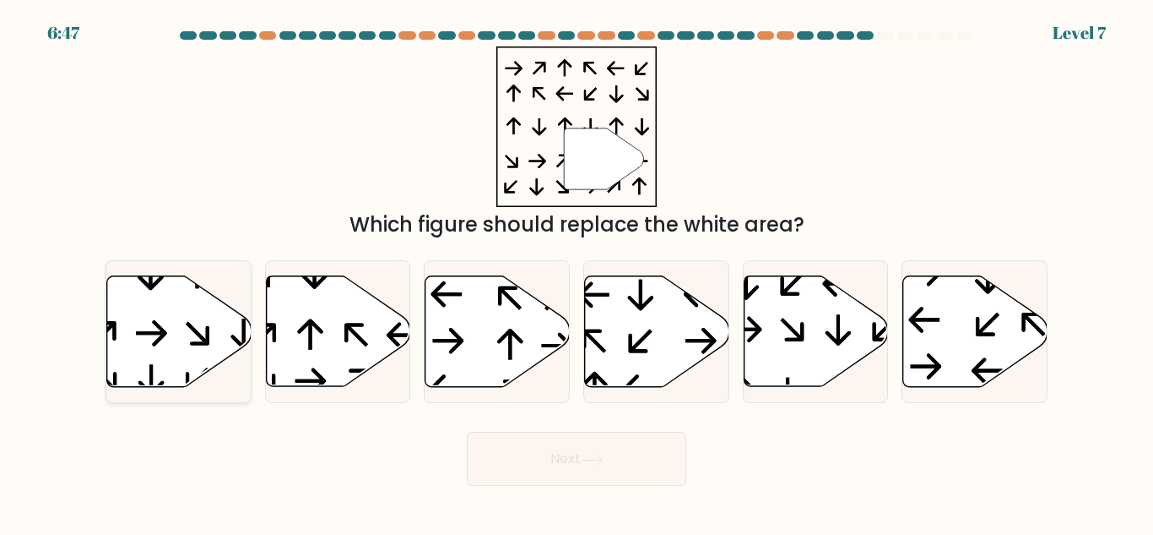
click at [188, 307] on icon at bounding box center [179, 331] width 144 height 111
click at [577, 272] on input "a." at bounding box center [577, 270] width 1 height 4
radio input "true"
click at [547, 463] on button "Next" at bounding box center [577, 458] width 220 height 54
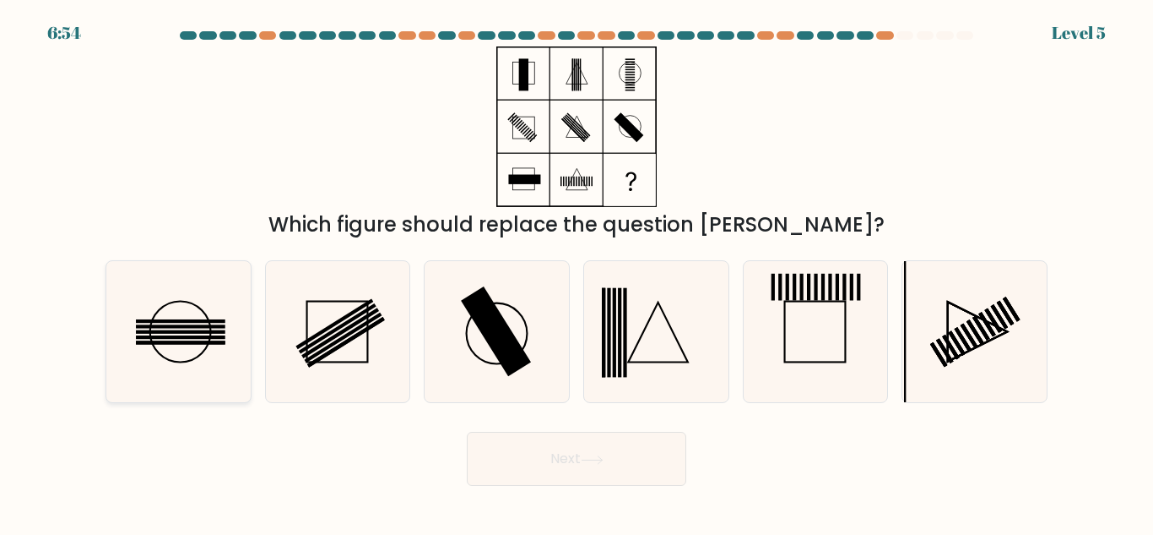
click at [166, 345] on icon at bounding box center [178, 331] width 141 height 141
click at [577, 272] on input "a." at bounding box center [577, 270] width 1 height 4
radio input "true"
click at [562, 456] on button "Next" at bounding box center [577, 458] width 220 height 54
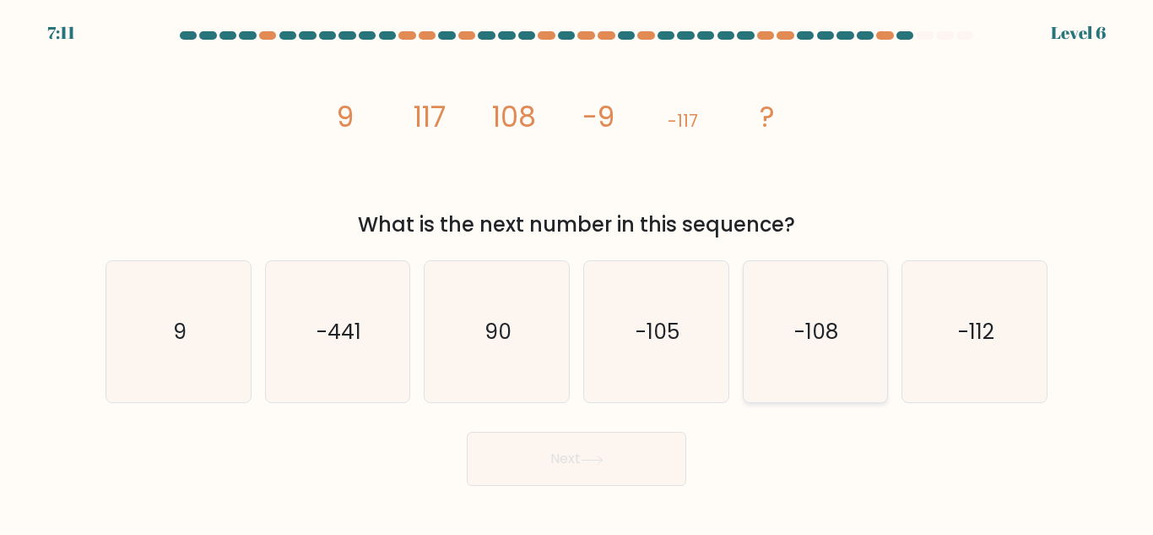
click at [790, 323] on icon "-108" at bounding box center [815, 331] width 141 height 141
click at [578, 272] on input "e. -108" at bounding box center [577, 270] width 1 height 4
radio input "true"
click at [613, 458] on button "Next" at bounding box center [577, 458] width 220 height 54
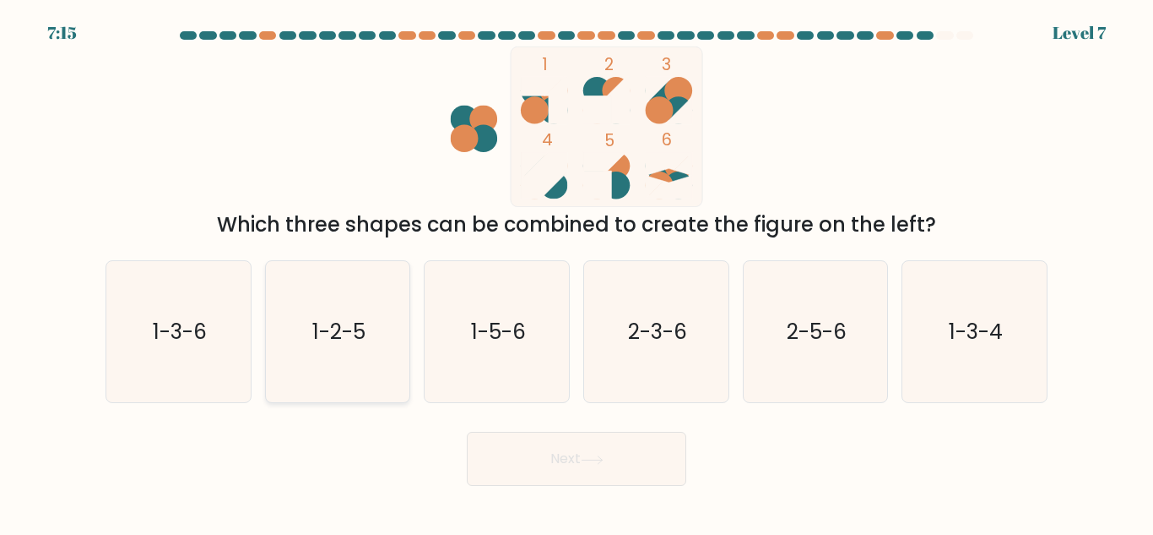
click at [364, 311] on icon "1-2-5" at bounding box center [337, 331] width 141 height 141
click at [577, 272] on input "b. 1-2-5" at bounding box center [577, 270] width 1 height 4
radio input "true"
click at [572, 465] on button "Next" at bounding box center [577, 458] width 220 height 54
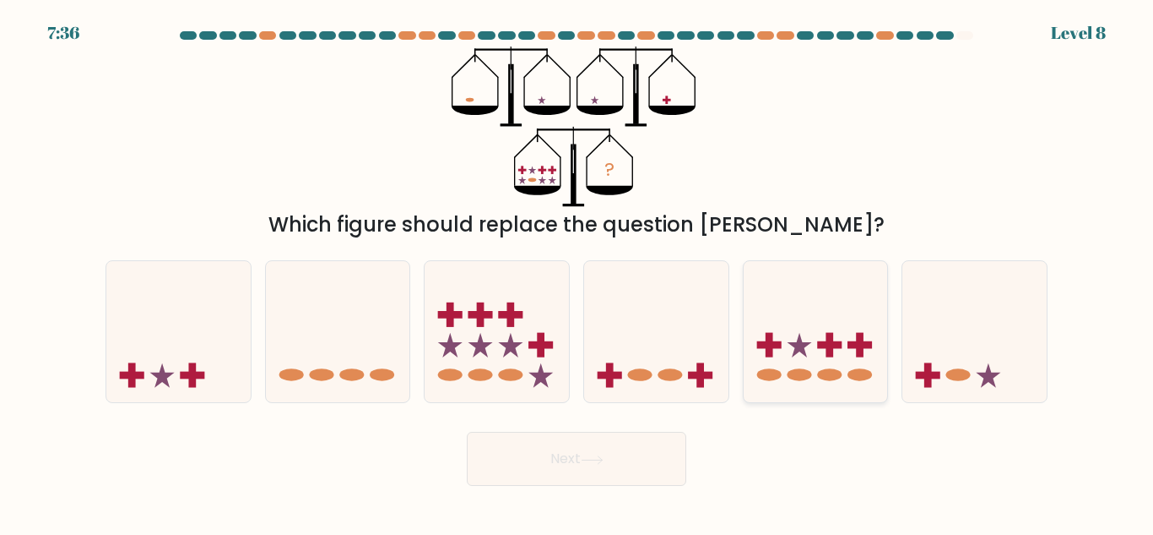
click at [845, 316] on icon at bounding box center [816, 331] width 144 height 119
click at [578, 272] on input "e." at bounding box center [577, 270] width 1 height 4
radio input "true"
click at [613, 447] on button "Next" at bounding box center [577, 458] width 220 height 54
